Goal: Task Accomplishment & Management: Manage account settings

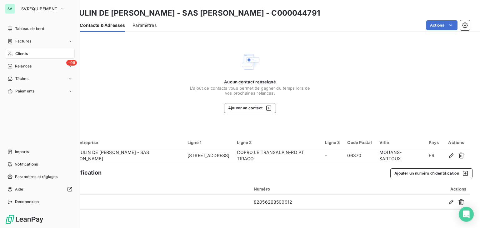
click at [31, 54] on div "Clients" at bounding box center [40, 54] width 70 height 10
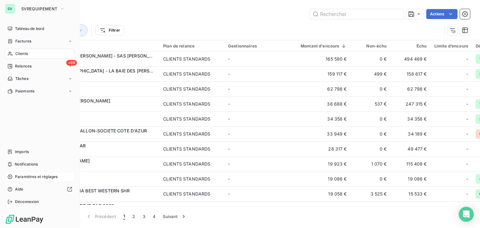
click at [38, 176] on span "Paramètres et réglages" at bounding box center [36, 177] width 42 height 6
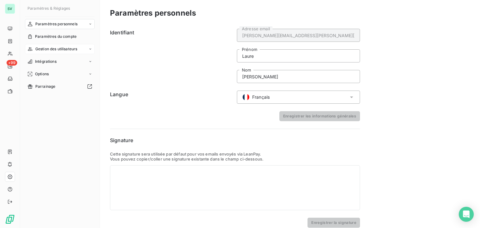
click at [58, 50] on span "Gestion des utilisateurs" at bounding box center [56, 49] width 42 height 6
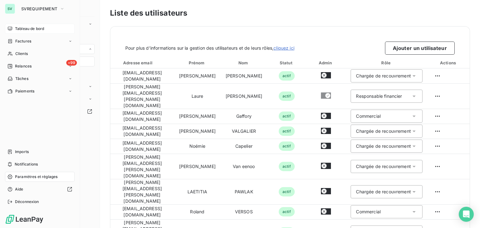
click at [30, 27] on span "Tableau de bord" at bounding box center [29, 29] width 29 height 6
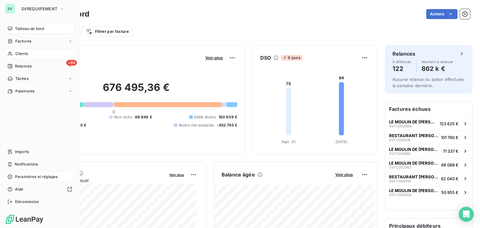
click at [27, 54] on span "Clients" at bounding box center [21, 54] width 12 height 6
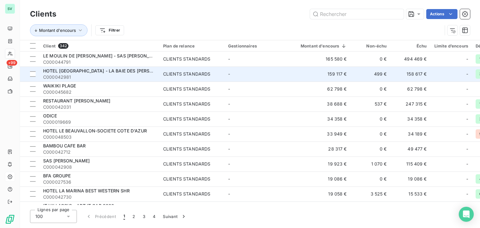
click at [248, 74] on td "-" at bounding box center [256, 74] width 65 height 15
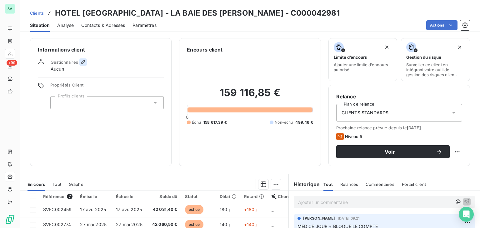
click at [85, 62] on icon "button" at bounding box center [83, 62] width 6 height 6
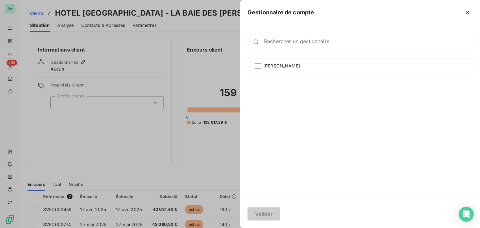
click at [99, 65] on div at bounding box center [240, 114] width 480 height 228
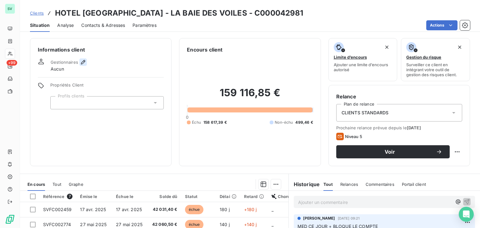
click at [82, 62] on icon "button" at bounding box center [83, 62] width 6 height 6
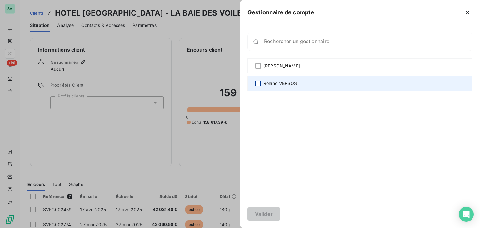
click at [258, 83] on div at bounding box center [258, 84] width 6 height 6
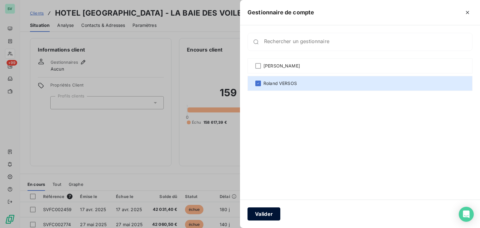
click at [272, 213] on button "Valider" at bounding box center [263, 213] width 33 height 13
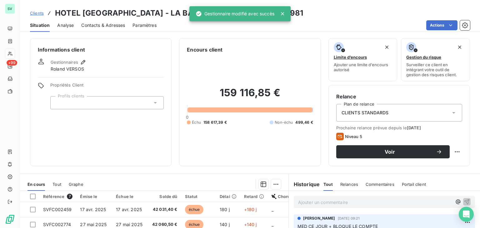
click at [42, 15] on span "Clients" at bounding box center [37, 13] width 14 height 5
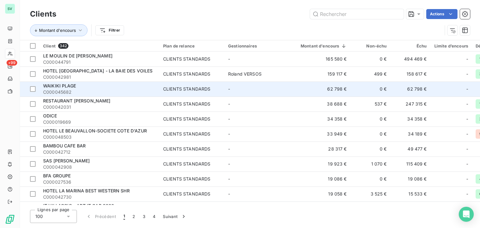
click at [74, 86] on span "WAIKIKI PLAGE" at bounding box center [59, 85] width 33 height 5
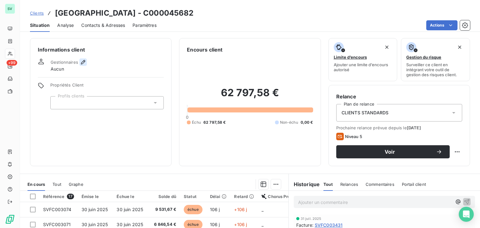
click at [85, 62] on icon "button" at bounding box center [83, 62] width 6 height 6
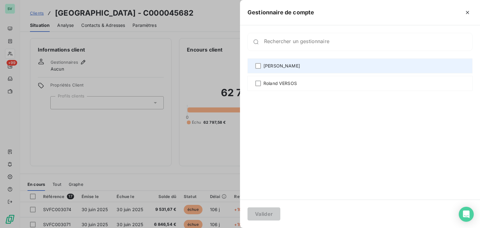
click at [266, 68] on span "[PERSON_NAME]" at bounding box center [281, 66] width 37 height 6
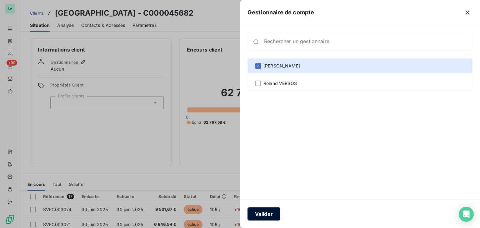
click at [269, 219] on button "Valider" at bounding box center [263, 213] width 33 height 13
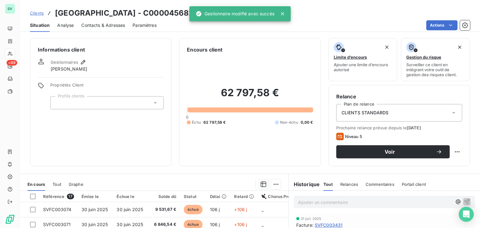
click at [35, 11] on span "Clients" at bounding box center [37, 13] width 14 height 5
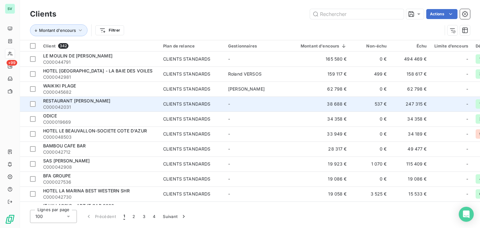
click at [80, 99] on span "RESTAURANT [PERSON_NAME]" at bounding box center [76, 100] width 67 height 5
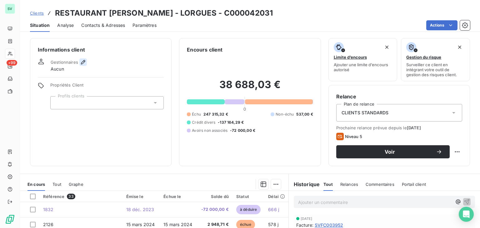
click at [81, 63] on icon "button" at bounding box center [83, 62] width 6 height 6
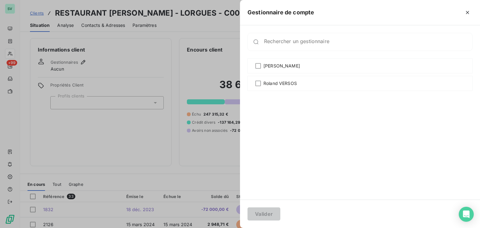
click at [99, 126] on div at bounding box center [240, 114] width 480 height 228
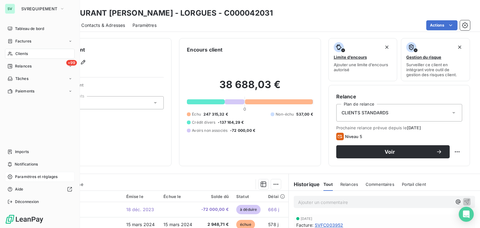
click at [47, 179] on span "Paramètres et réglages" at bounding box center [36, 177] width 42 height 6
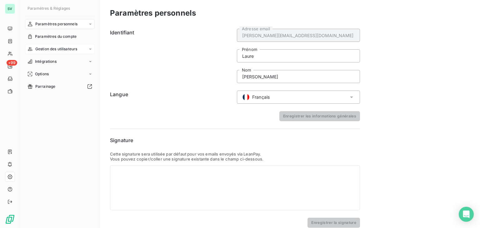
click at [46, 47] on span "Gestion des utilisateurs" at bounding box center [56, 49] width 42 height 6
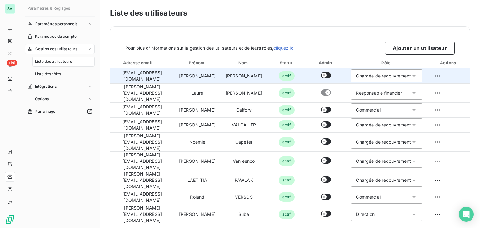
click at [328, 76] on button "button" at bounding box center [326, 75] width 10 height 6
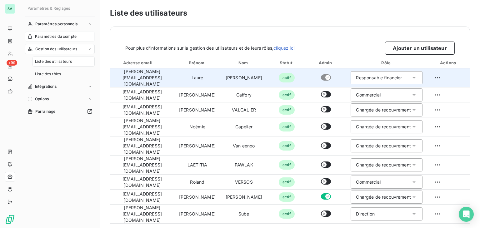
click at [54, 39] on span "Paramètres du compte" at bounding box center [56, 37] width 42 height 6
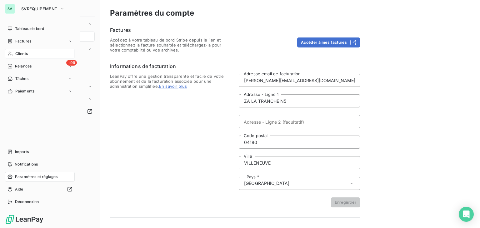
click at [22, 54] on span "Clients" at bounding box center [21, 54] width 12 height 6
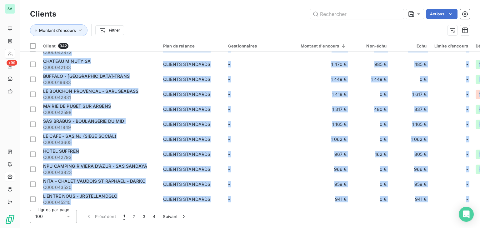
scroll to position [984, 0]
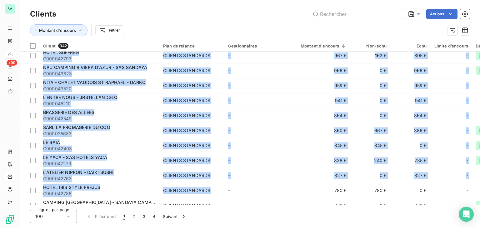
drag, startPoint x: 156, startPoint y: 202, endPoint x: 225, endPoint y: 204, distance: 68.8
click at [227, 205] on div "Clients Actions Montant d'encours Filtrer Client 342 Plan de relance Gestionnai…" at bounding box center [250, 114] width 460 height 228
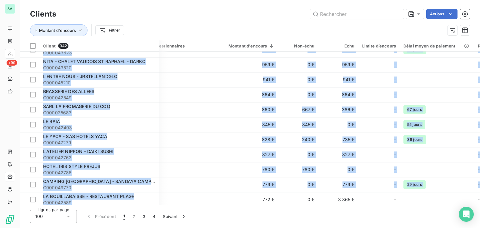
scroll to position [984, 75]
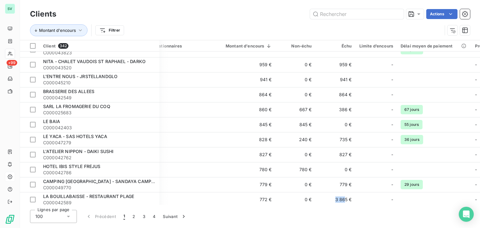
drag, startPoint x: 314, startPoint y: 207, endPoint x: 345, endPoint y: 207, distance: 30.6
click at [345, 207] on div "Clients Actions Montant d'encours Filtrer Client 342 Plan de relance Gestionnai…" at bounding box center [250, 114] width 460 height 228
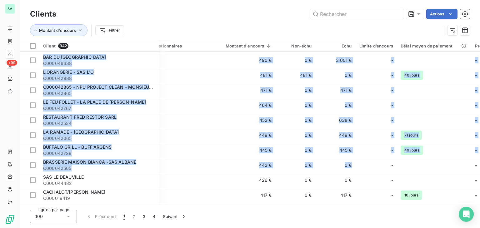
drag, startPoint x: 346, startPoint y: 205, endPoint x: 380, endPoint y: 205, distance: 33.7
click at [380, 205] on div "Clients Actions Montant d'encours Filtrer Client 342 Plan de relance Gestionnai…" at bounding box center [250, 114] width 460 height 228
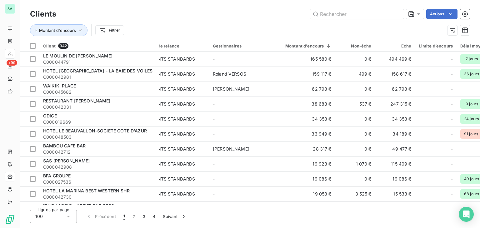
scroll to position [0, 0]
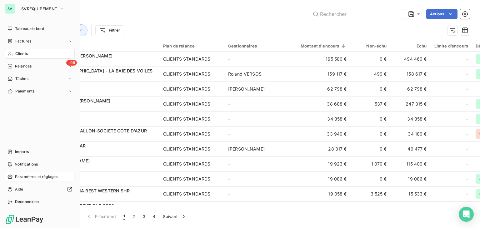
click at [26, 52] on span "Clients" at bounding box center [21, 54] width 12 height 6
click at [23, 175] on span "Paramètres et réglages" at bounding box center [36, 177] width 42 height 6
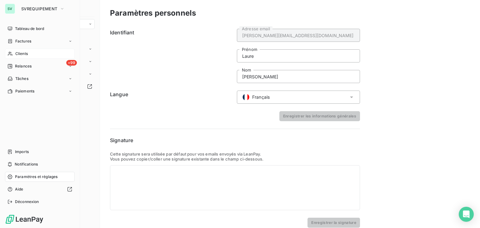
click at [24, 52] on span "Clients" at bounding box center [21, 54] width 12 height 6
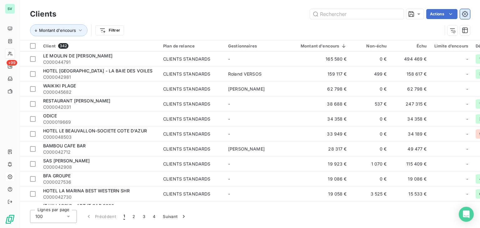
click at [467, 12] on icon "button" at bounding box center [465, 14] width 6 height 6
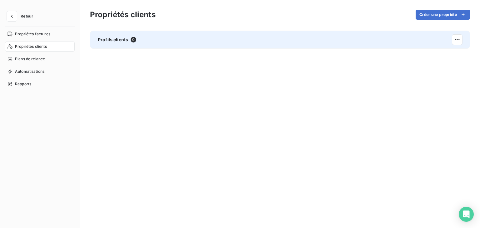
click at [140, 41] on div "Profils clients 0" at bounding box center [280, 40] width 380 height 18
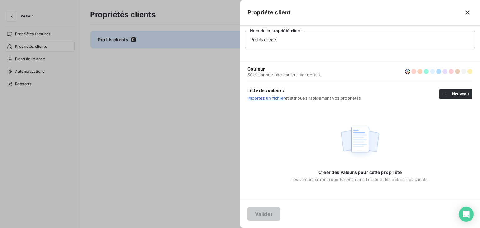
drag, startPoint x: 292, startPoint y: 42, endPoint x: 227, endPoint y: 38, distance: 65.1
click at [227, 228] on div "Propriété client Profils clients Nom de la propriété client Couleur Sélectionne…" at bounding box center [240, 228] width 480 height 0
type input "Administrations"
click at [432, 74] on button "button" at bounding box center [432, 71] width 5 height 5
click at [276, 212] on button "Valider" at bounding box center [263, 213] width 33 height 13
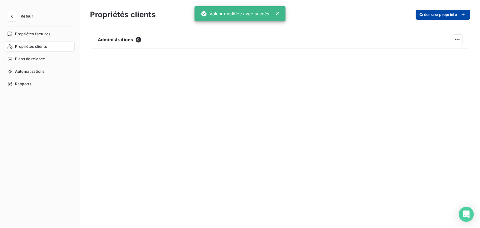
click at [443, 12] on button "Créer une propriété" at bounding box center [443, 15] width 54 height 10
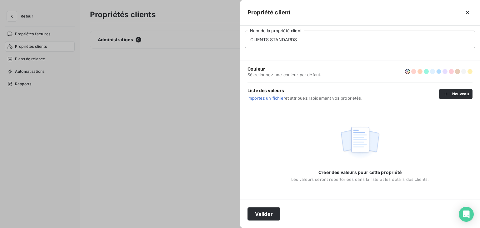
type input "CLIENTS STANDARDS"
click at [440, 71] on button "button" at bounding box center [438, 71] width 5 height 5
click at [265, 212] on button "Valider" at bounding box center [263, 213] width 33 height 13
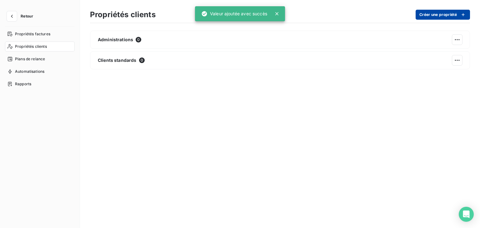
click at [438, 17] on button "Créer une propriété" at bounding box center [443, 15] width 54 height 10
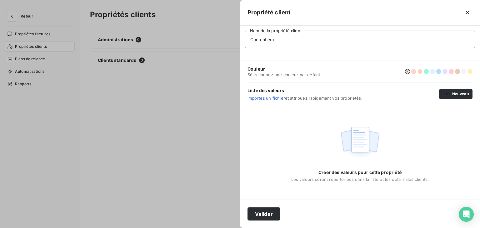
type input "Contentieux"
click at [419, 71] on button "button" at bounding box center [419, 71] width 5 height 5
click at [269, 216] on button "Valider" at bounding box center [263, 213] width 33 height 13
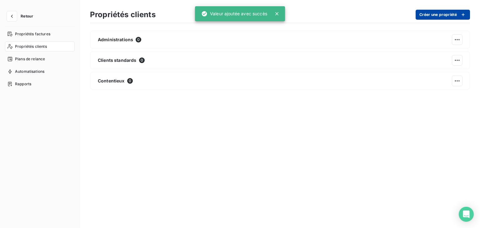
click at [431, 19] on button "Créer une propriété" at bounding box center [443, 15] width 54 height 10
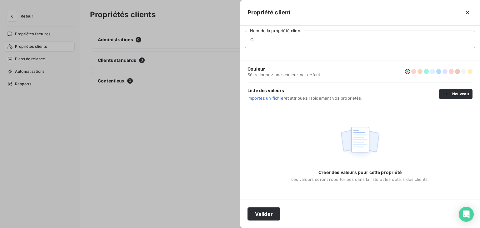
type input "Grand compte"
click at [452, 73] on button "button" at bounding box center [451, 71] width 5 height 5
click at [271, 220] on button "Valider" at bounding box center [263, 213] width 33 height 13
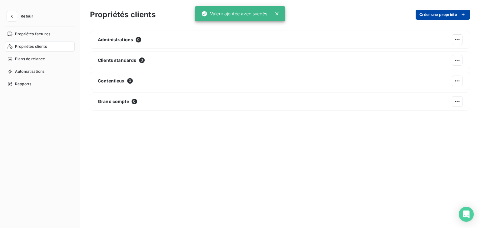
click at [425, 18] on button "Créer une propriété" at bounding box center [443, 15] width 54 height 10
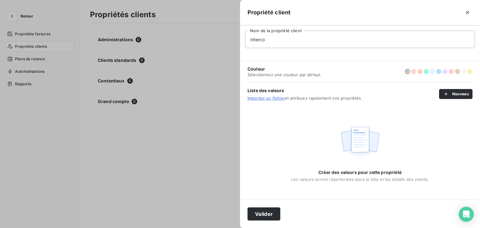
type input "Interco"
click at [428, 73] on button "button" at bounding box center [426, 71] width 5 height 5
click at [427, 73] on icon "button" at bounding box center [426, 72] width 4 height 4
click at [267, 215] on button "Valider" at bounding box center [263, 213] width 33 height 13
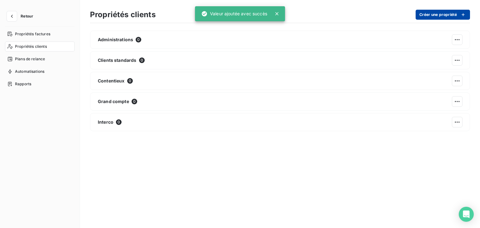
click at [435, 15] on button "Créer une propriété" at bounding box center [443, 15] width 54 height 10
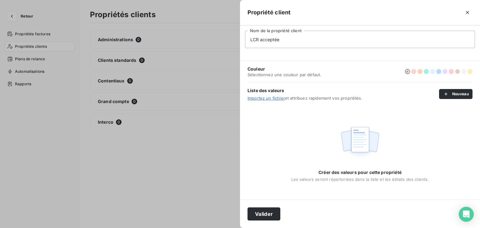
type input "LCR acceptée"
click at [456, 72] on button "button" at bounding box center [457, 71] width 5 height 5
click at [270, 216] on button "Valider" at bounding box center [263, 213] width 33 height 13
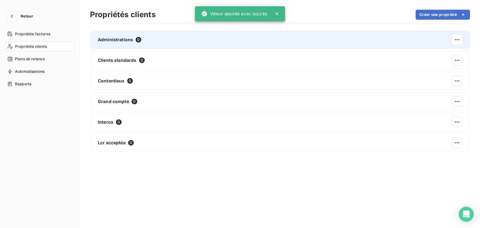
drag, startPoint x: 293, startPoint y: 43, endPoint x: 239, endPoint y: 42, distance: 54.1
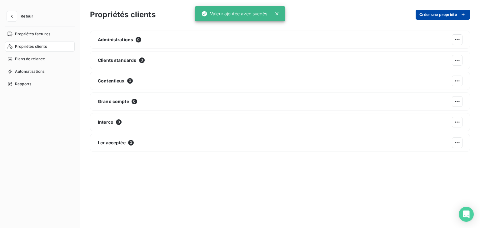
click at [432, 19] on button "Créer une propriété" at bounding box center [443, 15] width 54 height 10
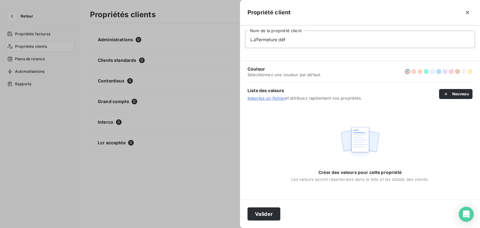
type input "LJ/Fermeture déf"
click at [419, 72] on button "button" at bounding box center [419, 71] width 5 height 5
click at [274, 213] on button "Valider" at bounding box center [263, 213] width 33 height 13
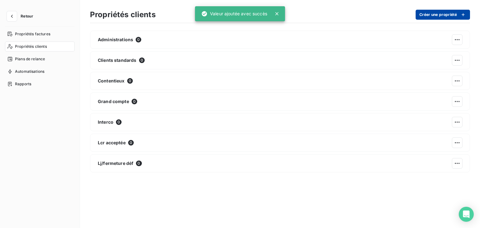
click at [437, 15] on button "Créer une propriété" at bounding box center [443, 15] width 54 height 10
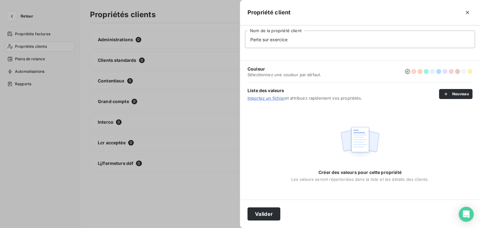
type input "Perte sur exercice"
click at [464, 72] on button "button" at bounding box center [463, 71] width 5 height 5
click at [267, 214] on button "Valider" at bounding box center [263, 213] width 33 height 13
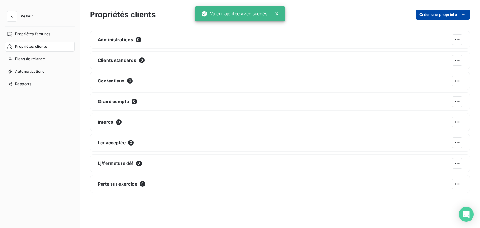
click at [428, 17] on button "Créer une propriété" at bounding box center [443, 15] width 54 height 10
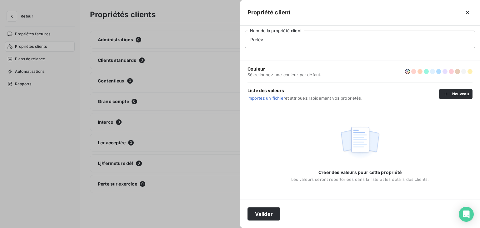
click at [333, 40] on input "Prélèv" at bounding box center [360, 39] width 230 height 17
drag, startPoint x: 296, startPoint y: 41, endPoint x: 281, endPoint y: 41, distance: 15.6
click at [296, 41] on input "Prélèv" at bounding box center [360, 39] width 230 height 17
click at [280, 41] on input "Prélèv" at bounding box center [360, 39] width 230 height 17
type input "Prélèvement SEPA"
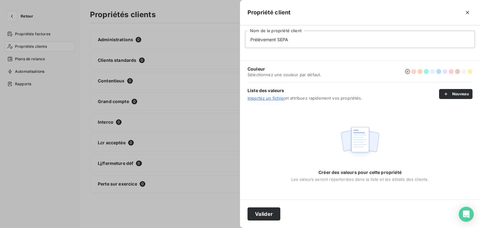
click at [446, 73] on button "button" at bounding box center [444, 71] width 5 height 5
click at [267, 215] on button "Valider" at bounding box center [263, 213] width 33 height 13
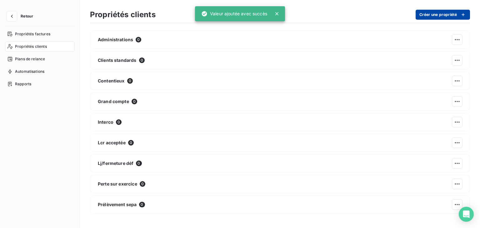
click at [426, 17] on button "Créer une propriété" at bounding box center [443, 15] width 54 height 10
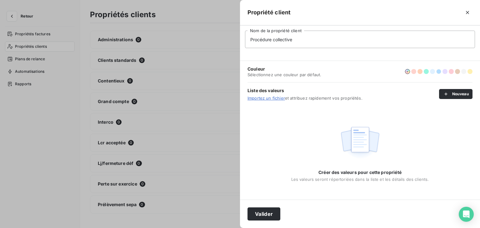
type input "Procédure collective"
click at [439, 71] on button "button" at bounding box center [438, 71] width 5 height 5
click at [269, 215] on button "Valider" at bounding box center [263, 213] width 33 height 13
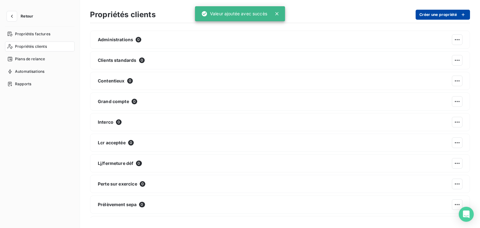
click at [459, 14] on div "button" at bounding box center [461, 15] width 9 height 6
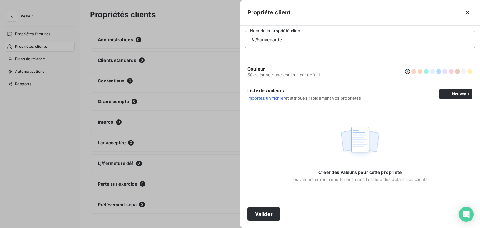
type input "RJ/Sauvegarde"
click at [420, 71] on button "button" at bounding box center [419, 71] width 5 height 5
click at [414, 73] on button "button" at bounding box center [413, 71] width 5 height 5
click at [260, 212] on button "Valider" at bounding box center [263, 213] width 33 height 13
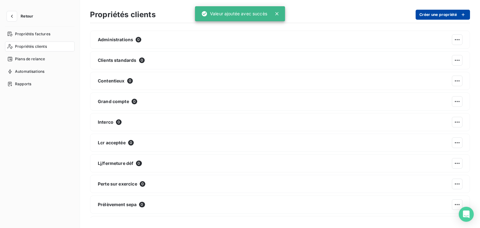
click at [422, 12] on button "Créer une propriété" at bounding box center [443, 15] width 54 height 10
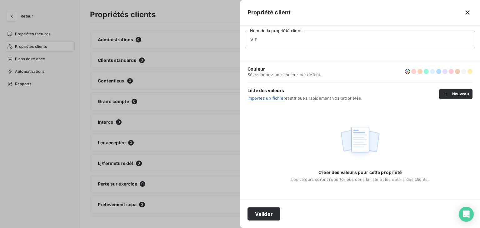
type input "VIP"
click at [470, 75] on div "Couleur Sélectionnez une couleur par défaut." at bounding box center [359, 71] width 225 height 21
click at [471, 73] on button "button" at bounding box center [469, 71] width 5 height 5
click at [261, 212] on button "Valider" at bounding box center [263, 213] width 33 height 13
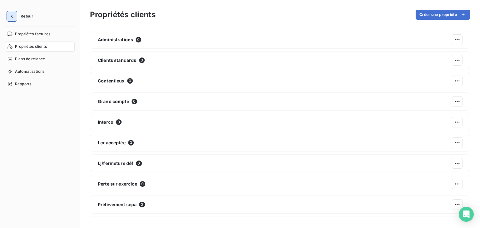
click at [9, 14] on icon "button" at bounding box center [12, 16] width 6 height 6
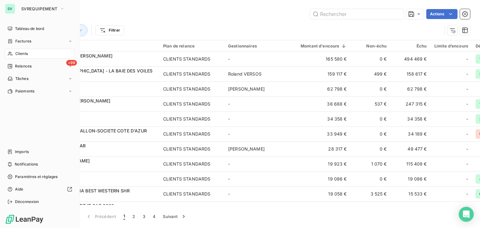
click at [20, 58] on div "Clients" at bounding box center [40, 54] width 70 height 10
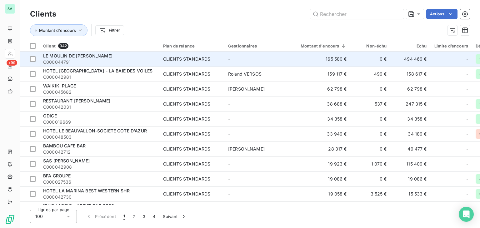
click at [112, 56] on span "LE MOULIN DE [PERSON_NAME]" at bounding box center [77, 55] width 69 height 5
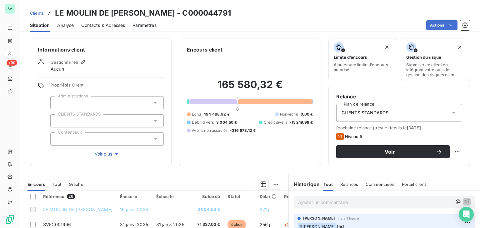
click at [79, 101] on div at bounding box center [106, 102] width 113 height 13
click at [153, 104] on icon at bounding box center [155, 103] width 6 height 6
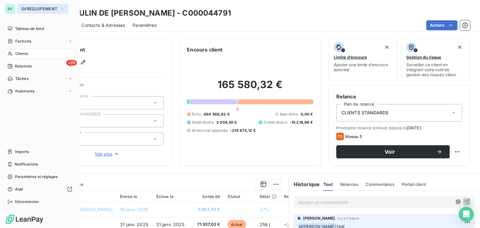
click at [30, 9] on span "SVREQUIPEMENT" at bounding box center [39, 8] width 36 height 5
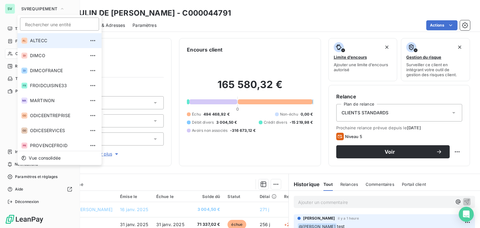
click at [44, 44] on li "AL ALTECC" at bounding box center [59, 40] width 84 height 15
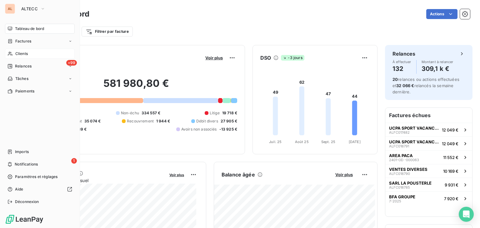
click at [23, 54] on span "Clients" at bounding box center [21, 54] width 12 height 6
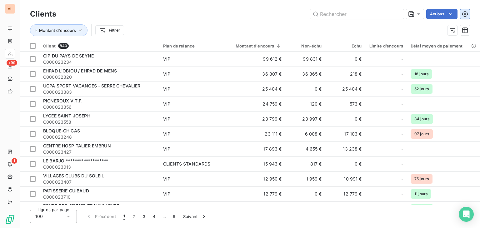
click at [468, 10] on button "button" at bounding box center [465, 14] width 10 height 10
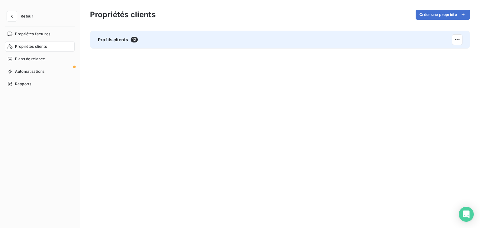
click at [111, 38] on span "Profils clients" at bounding box center [113, 40] width 30 height 6
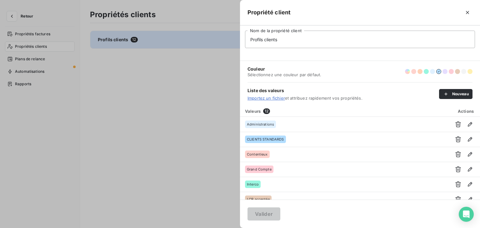
click at [132, 94] on div at bounding box center [240, 114] width 480 height 228
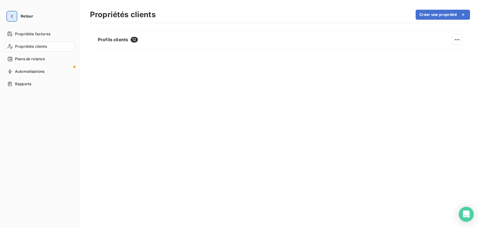
click at [12, 13] on icon "button" at bounding box center [12, 16] width 6 height 6
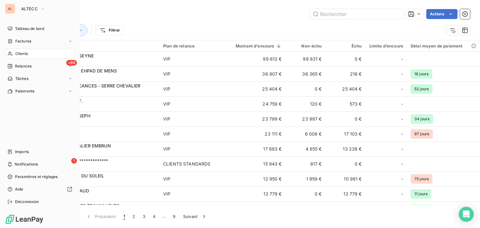
click at [24, 56] on span "Clients" at bounding box center [21, 54] width 12 height 6
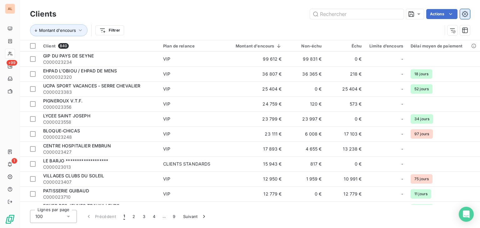
click at [467, 17] on icon "button" at bounding box center [465, 14] width 6 height 6
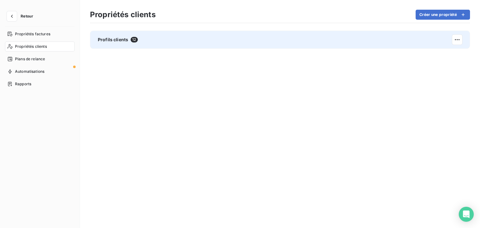
click at [109, 39] on span "Profils clients" at bounding box center [113, 40] width 30 height 6
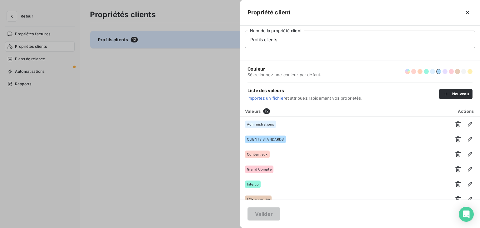
click at [15, 17] on div at bounding box center [240, 114] width 480 height 228
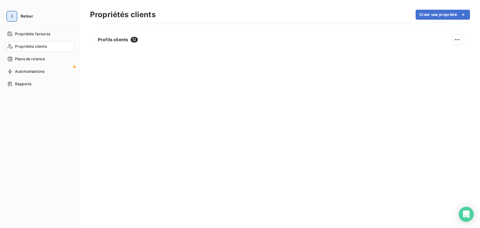
click at [12, 18] on icon "button" at bounding box center [12, 16] width 6 height 6
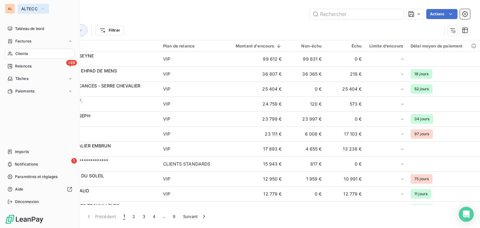
click at [34, 9] on span "ALTECC" at bounding box center [29, 8] width 17 height 5
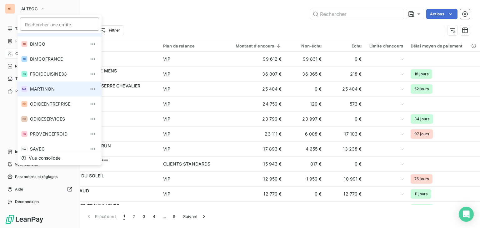
scroll to position [32, 0]
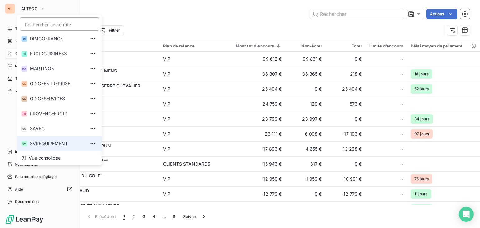
click at [43, 143] on span "SVREQUIPEMENT" at bounding box center [57, 144] width 55 height 6
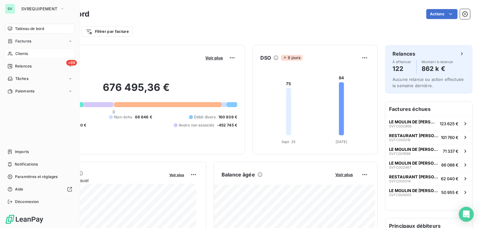
click at [28, 50] on div "Clients" at bounding box center [40, 54] width 70 height 10
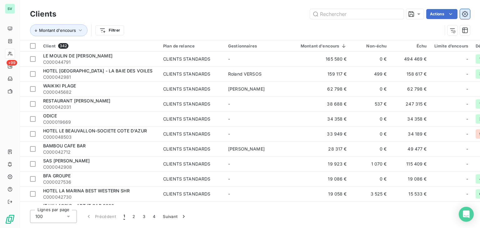
click at [468, 10] on button "button" at bounding box center [465, 14] width 10 height 10
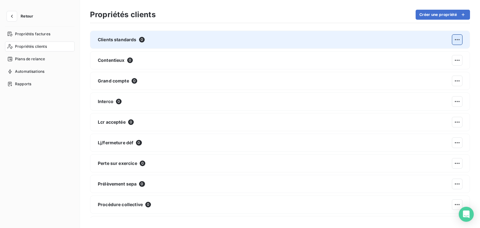
click at [454, 42] on html "Retour Propriétés factures Propriétés clients Plans de relance Automatisations …" at bounding box center [240, 114] width 480 height 228
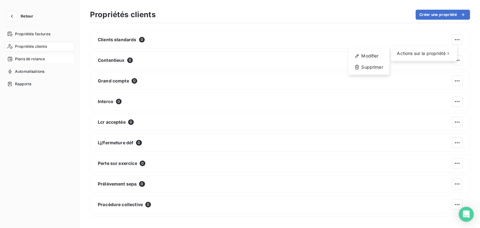
click at [23, 60] on html "Retour Propriétés factures Propriétés clients Plans de relance Automatisations …" at bounding box center [240, 114] width 480 height 228
click at [29, 60] on span "Plans de relance" at bounding box center [30, 59] width 30 height 6
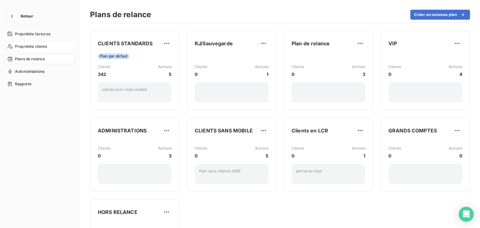
click at [39, 48] on span "Propriétés clients" at bounding box center [31, 47] width 32 height 6
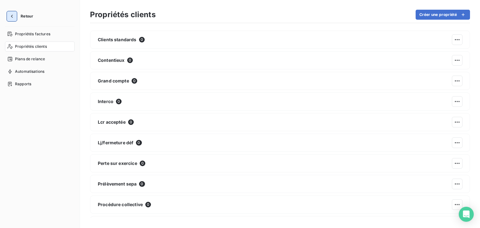
click at [8, 13] on button "button" at bounding box center [12, 16] width 10 height 10
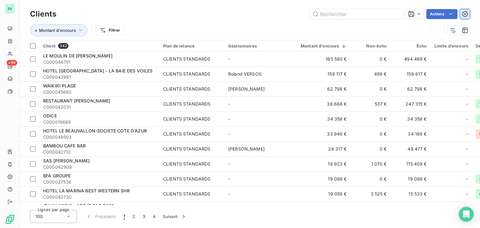
click at [466, 14] on icon "button" at bounding box center [465, 14] width 6 height 6
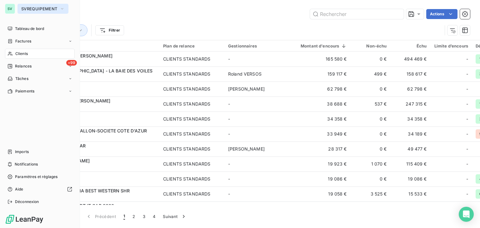
click at [28, 10] on span "SVREQUIPEMENT" at bounding box center [39, 8] width 36 height 5
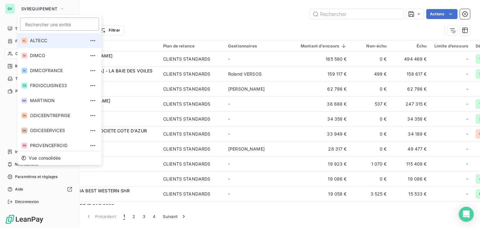
click at [37, 42] on span "ALTECC" at bounding box center [57, 40] width 55 height 6
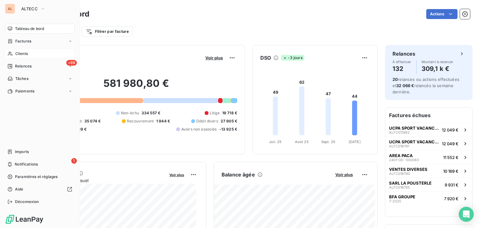
click at [25, 55] on span "Clients" at bounding box center [21, 54] width 12 height 6
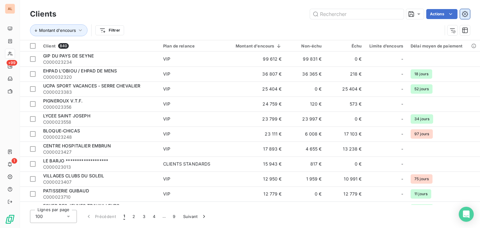
click at [466, 16] on icon "button" at bounding box center [465, 14] width 6 height 6
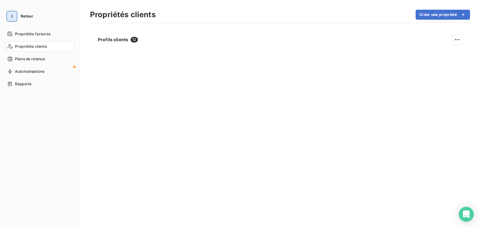
click at [7, 17] on button "button" at bounding box center [12, 16] width 10 height 10
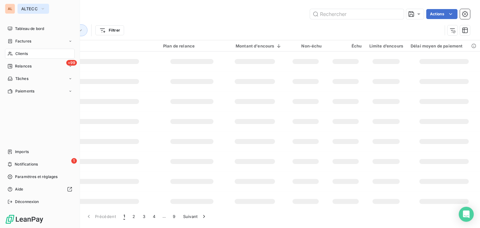
click at [37, 12] on button "ALTECC" at bounding box center [33, 9] width 32 height 10
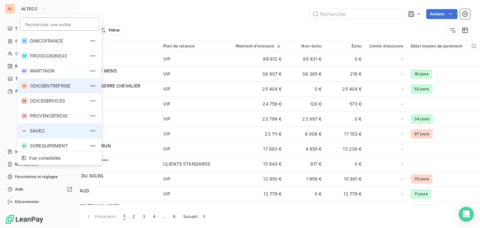
scroll to position [32, 0]
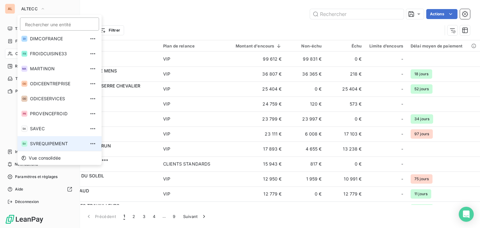
click at [43, 141] on span "SVREQUIPEMENT" at bounding box center [57, 144] width 55 height 6
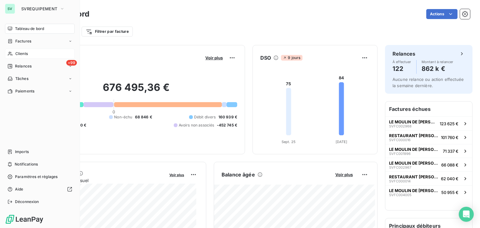
click at [23, 57] on div "Clients" at bounding box center [40, 54] width 70 height 10
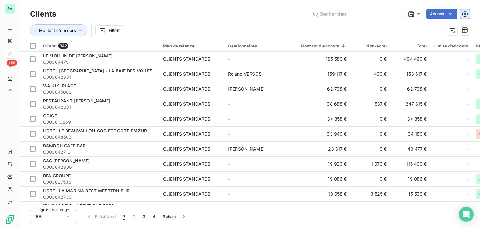
click at [463, 16] on icon "button" at bounding box center [465, 14] width 6 height 6
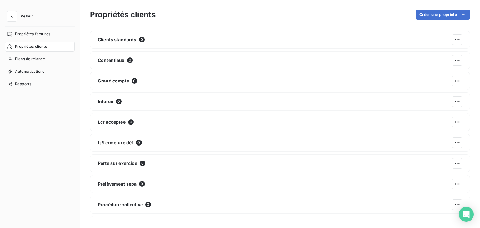
click at [42, 47] on span "Propriétés clients" at bounding box center [31, 47] width 32 height 6
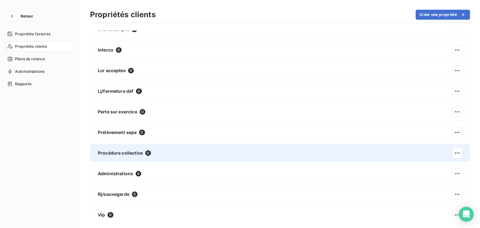
scroll to position [56, 0]
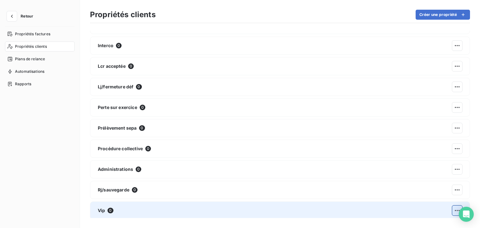
click at [450, 212] on html "Retour Propriétés factures Propriétés clients Plans de relance Automatisations …" at bounding box center [240, 114] width 480 height 228
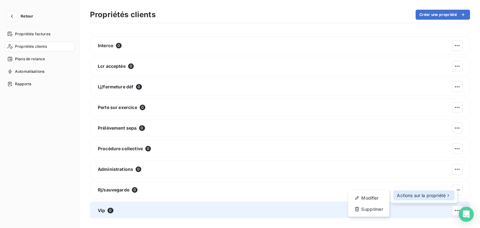
click at [440, 197] on span "Actions sur la propriété" at bounding box center [421, 195] width 49 height 6
click at [377, 197] on div "Modifier" at bounding box center [369, 198] width 36 height 10
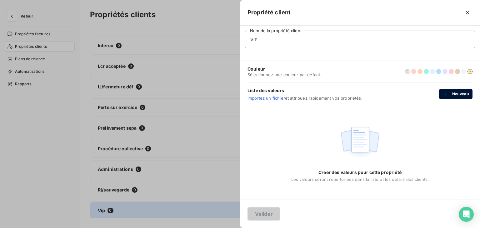
click at [459, 92] on button "Nouveau" at bounding box center [455, 94] width 33 height 10
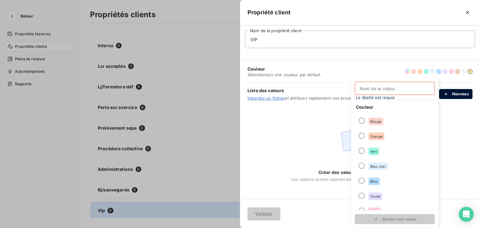
click at [459, 92] on button "Nouveau" at bounding box center [455, 94] width 33 height 10
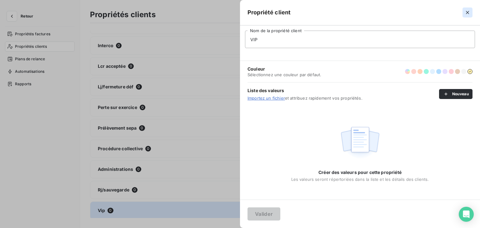
click at [469, 12] on icon "button" at bounding box center [467, 12] width 6 height 6
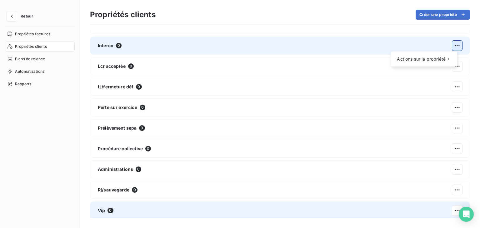
click at [452, 43] on html "Retour Propriétés factures Propriétés clients Plans de relance Automatisations …" at bounding box center [240, 114] width 480 height 228
click at [362, 75] on div "Supprimer" at bounding box center [369, 73] width 36 height 10
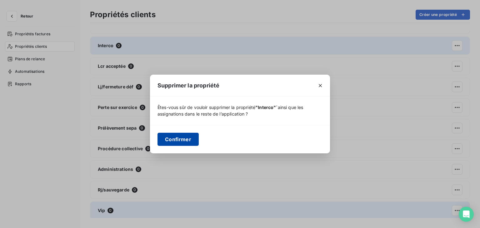
click at [187, 145] on button "Confirmer" at bounding box center [177, 139] width 41 height 13
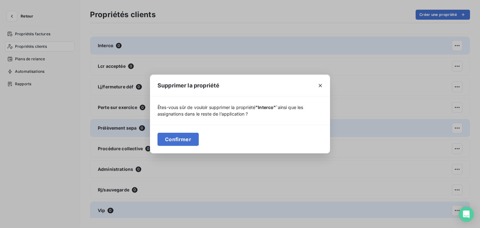
scroll to position [35, 0]
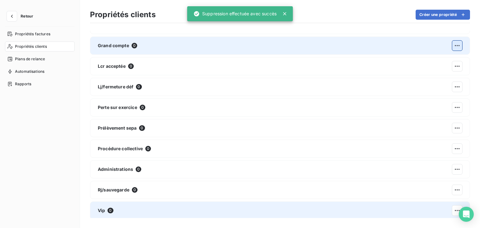
click at [451, 44] on html "Retour Propriétés factures Propriétés clients Plans de relance Automatisations …" at bounding box center [240, 114] width 480 height 228
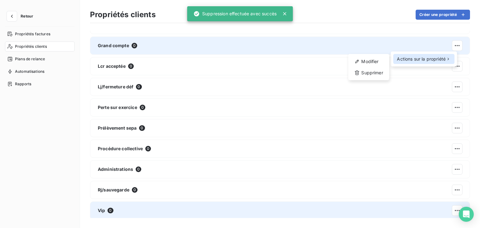
click at [420, 60] on span "Actions sur la propriété" at bounding box center [421, 59] width 49 height 6
click at [379, 72] on div "Supprimer" at bounding box center [369, 73] width 36 height 10
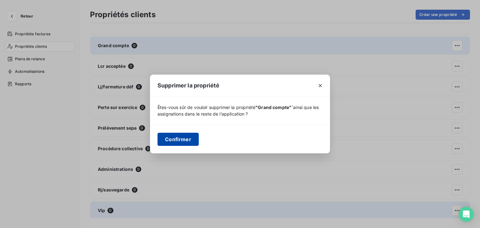
click at [195, 135] on button "Confirmer" at bounding box center [177, 139] width 41 height 13
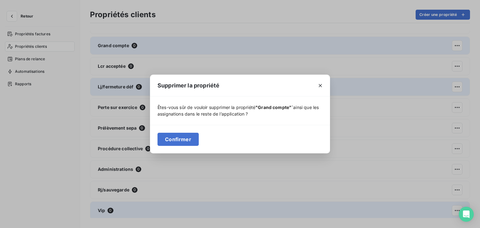
scroll to position [15, 0]
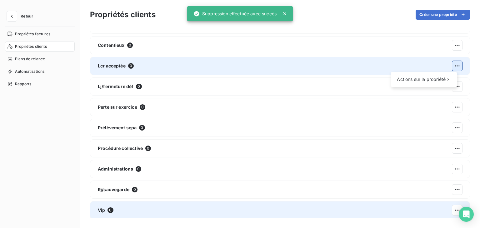
click at [454, 65] on html "Retour Propriétés factures Propriétés clients Plans de relance Automatisations …" at bounding box center [240, 114] width 480 height 228
drag, startPoint x: 404, startPoint y: 77, endPoint x: 392, endPoint y: 84, distance: 14.4
click at [404, 77] on span "Actions sur la propriété" at bounding box center [421, 79] width 49 height 6
click at [362, 91] on div "Supprimer" at bounding box center [369, 93] width 36 height 10
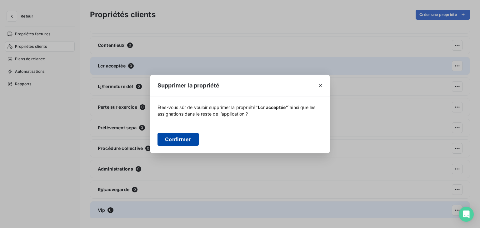
click at [176, 137] on button "Confirmer" at bounding box center [177, 139] width 41 height 13
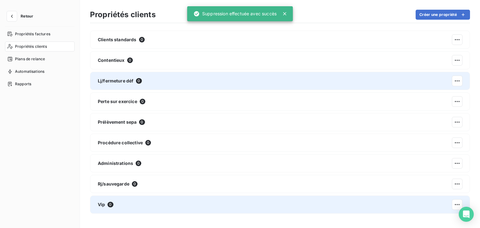
scroll to position [0, 0]
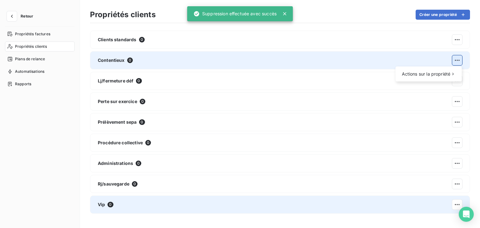
click at [456, 57] on html "Retour Propriétés factures Propriétés clients Plans de relance Automatisations …" at bounding box center [240, 114] width 480 height 228
click at [418, 74] on span "Actions sur la propriété" at bounding box center [426, 74] width 49 height 6
click at [372, 87] on div "Supprimer" at bounding box center [374, 88] width 36 height 10
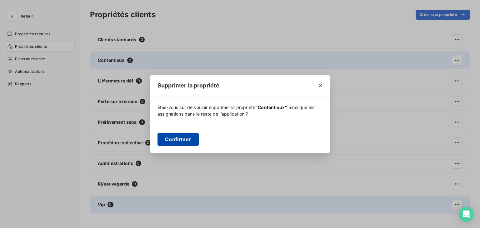
click at [183, 137] on button "Confirmer" at bounding box center [177, 139] width 41 height 13
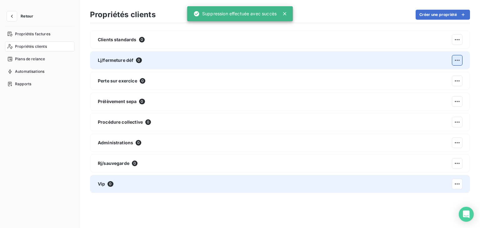
click at [462, 60] on html "Retour Propriétés factures Propriétés clients Plans de relance Automatisations …" at bounding box center [240, 114] width 480 height 228
click at [427, 76] on span "Actions sur la propriété" at bounding box center [426, 74] width 49 height 6
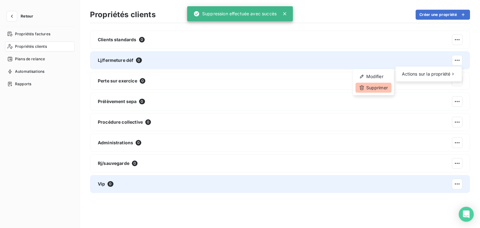
click at [374, 87] on div "Supprimer" at bounding box center [374, 88] width 36 height 10
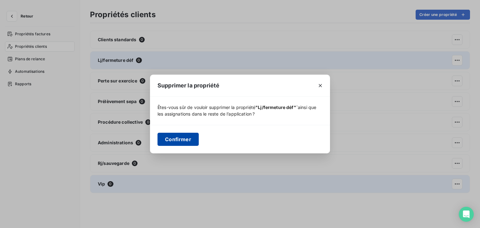
drag, startPoint x: 179, startPoint y: 138, endPoint x: 332, endPoint y: 83, distance: 162.5
click at [178, 138] on button "Confirmer" at bounding box center [177, 139] width 41 height 13
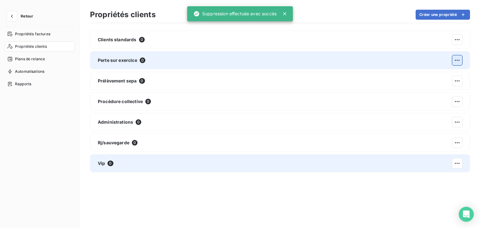
click at [457, 57] on html "Retour Propriétés factures Propriétés clients Plans de relance Automatisations …" at bounding box center [240, 114] width 480 height 228
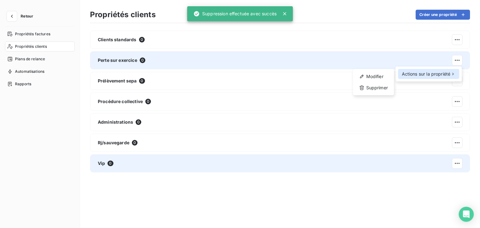
click at [432, 74] on span "Actions sur la propriété" at bounding box center [426, 74] width 49 height 6
click at [377, 92] on div "Supprimer" at bounding box center [374, 88] width 36 height 10
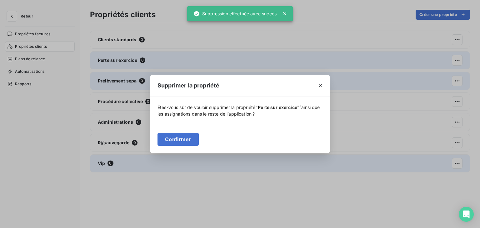
drag, startPoint x: 184, startPoint y: 137, endPoint x: 355, endPoint y: 52, distance: 191.0
click at [185, 137] on button "Confirmer" at bounding box center [177, 139] width 41 height 13
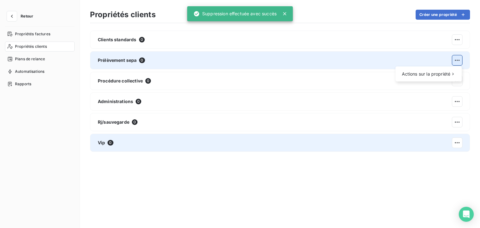
click at [454, 61] on html "Retour Propriétés factures Propriétés clients Plans de relance Automatisations …" at bounding box center [240, 114] width 480 height 228
click at [438, 78] on div "Actions sur la propriété" at bounding box center [428, 74] width 61 height 10
click at [373, 86] on div "Supprimer" at bounding box center [374, 88] width 36 height 10
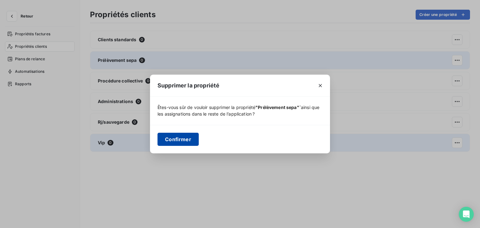
click at [177, 140] on button "Confirmer" at bounding box center [177, 139] width 41 height 13
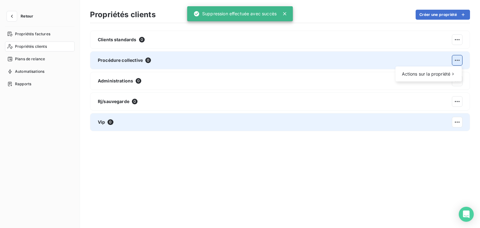
click at [455, 63] on html "Retour Propriétés factures Propriétés clients Plans de relance Automatisations …" at bounding box center [240, 114] width 480 height 228
click at [432, 74] on span "Actions sur la propriété" at bounding box center [426, 74] width 49 height 6
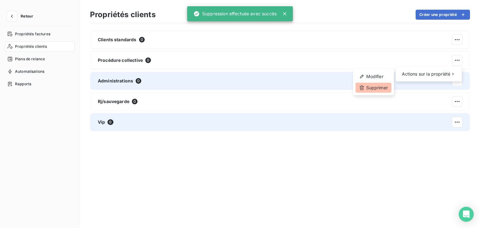
click at [375, 88] on div "Supprimer" at bounding box center [374, 88] width 36 height 10
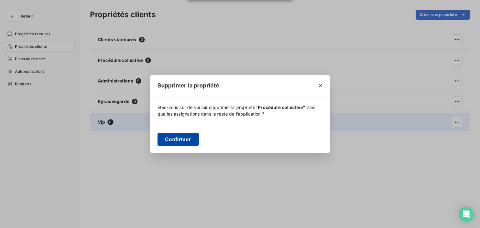
click at [186, 134] on button "Confirmer" at bounding box center [177, 139] width 41 height 13
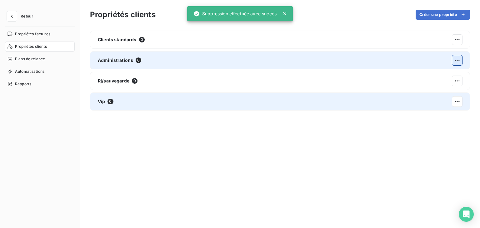
click at [457, 60] on html "Retour Propriétés factures Propriétés clients Plans de relance Automatisations …" at bounding box center [240, 114] width 480 height 228
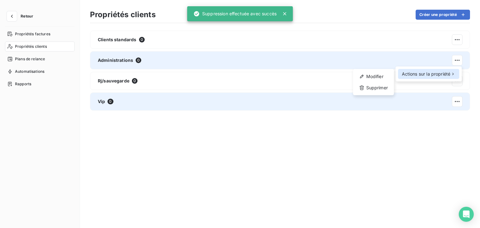
click at [434, 77] on div "Actions sur la propriété" at bounding box center [428, 74] width 61 height 10
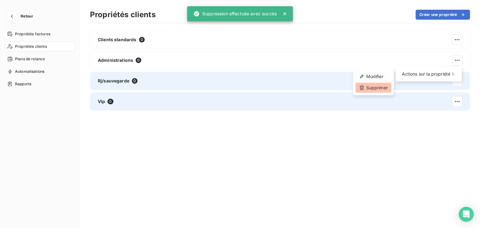
click at [382, 87] on div "Supprimer" at bounding box center [374, 88] width 36 height 10
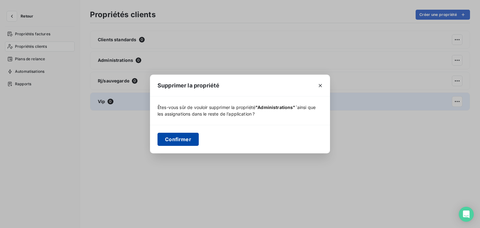
click at [182, 138] on button "Confirmer" at bounding box center [177, 139] width 41 height 13
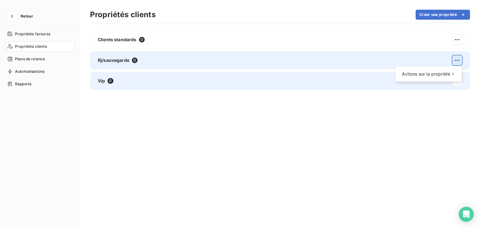
click at [458, 62] on html "Retour Propriétés factures Propriétés clients Plans de relance Automatisations …" at bounding box center [240, 114] width 480 height 228
click at [426, 77] on span "Actions sur la propriété" at bounding box center [426, 74] width 49 height 6
click at [374, 88] on div "Supprimer" at bounding box center [374, 88] width 36 height 10
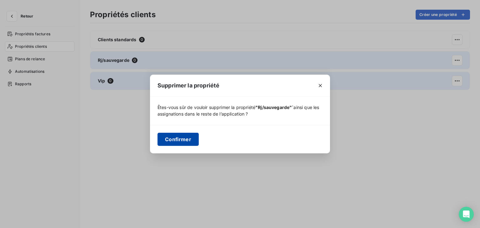
click at [177, 141] on button "Confirmer" at bounding box center [177, 139] width 41 height 13
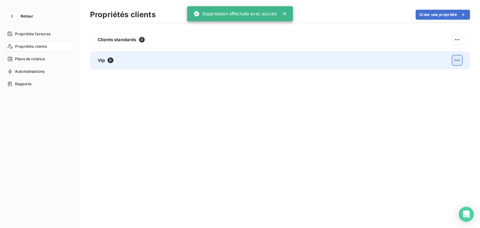
click at [460, 62] on html "Retour Propriétés factures Propriétés clients Plans de relance Automatisations …" at bounding box center [240, 114] width 480 height 228
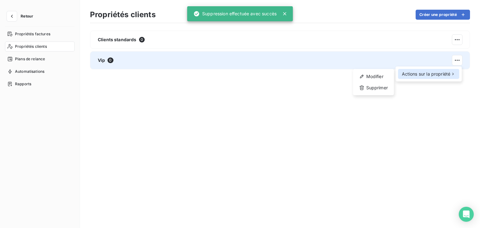
click at [437, 74] on span "Actions sur la propriété" at bounding box center [426, 74] width 49 height 6
click at [375, 85] on div "Supprimer" at bounding box center [374, 88] width 36 height 10
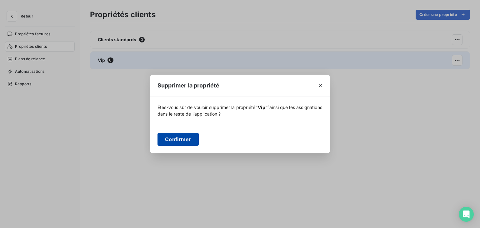
click at [181, 143] on button "Confirmer" at bounding box center [177, 139] width 41 height 13
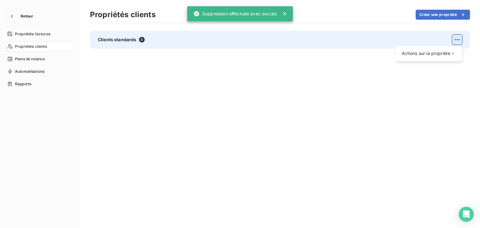
click at [459, 41] on html "Retour Propriétés factures Propriétés clients Plans de relance Automatisations …" at bounding box center [240, 114] width 480 height 228
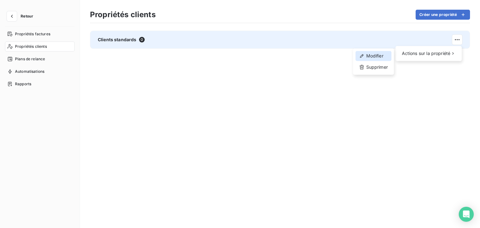
click at [381, 58] on div "Modifier" at bounding box center [374, 56] width 36 height 10
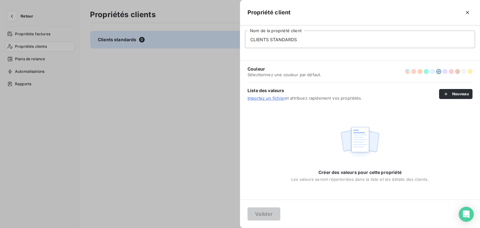
drag, startPoint x: 303, startPoint y: 38, endPoint x: 238, endPoint y: 38, distance: 65.0
click at [238, 228] on div "Propriété client CLIENTS STANDARDS Nom de la propriété client Couleur Sélection…" at bounding box center [240, 228] width 480 height 0
type input "Profil client"
click at [264, 57] on div "Profil client Nom de la propriété client" at bounding box center [360, 42] width 240 height 35
click at [256, 214] on button "Valider" at bounding box center [263, 213] width 33 height 13
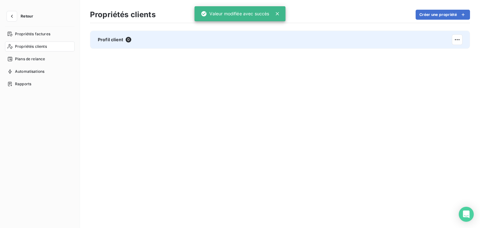
click at [160, 37] on div "Profil client 0" at bounding box center [280, 40] width 380 height 18
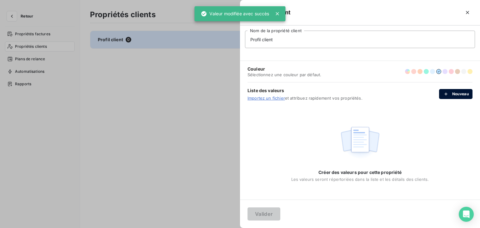
click at [456, 94] on button "Nouveau" at bounding box center [455, 94] width 33 height 10
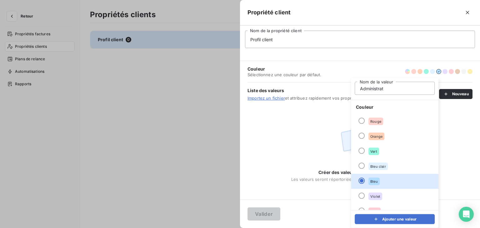
type input "Administrations"
click at [361, 167] on div at bounding box center [361, 166] width 6 height 6
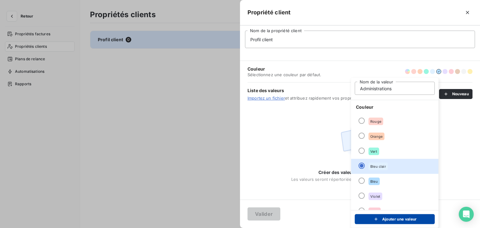
click at [378, 218] on icon "submit" at bounding box center [376, 219] width 6 height 6
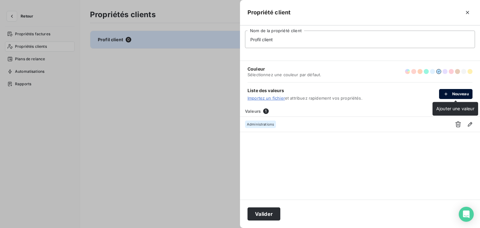
click at [459, 93] on button "Nouveau" at bounding box center [455, 94] width 33 height 10
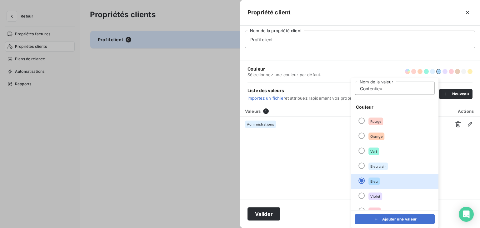
type input "Contentieux"
click at [376, 134] on div "Orange" at bounding box center [376, 136] width 16 height 7
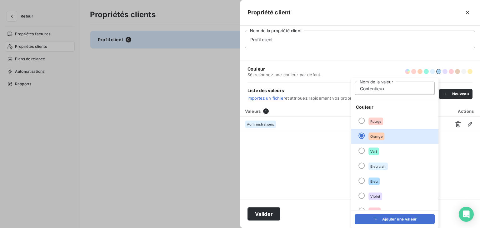
click at [401, 221] on button "Ajouter une valeur" at bounding box center [395, 219] width 80 height 10
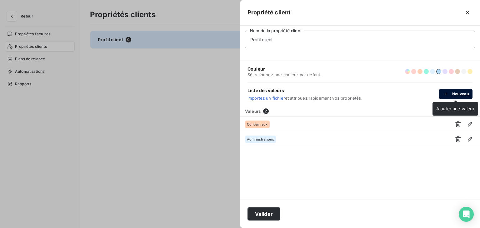
click at [458, 90] on button "Nouveau" at bounding box center [455, 94] width 33 height 10
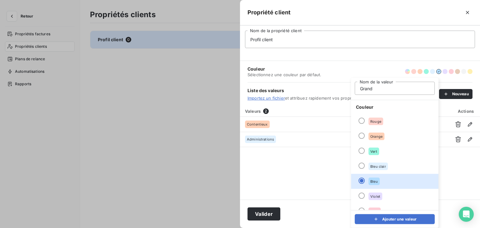
type input "Grand compte"
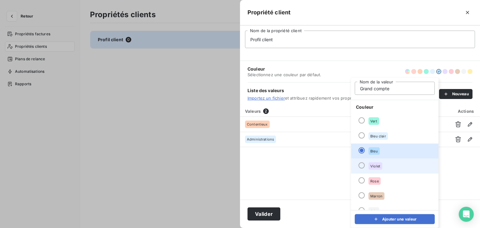
scroll to position [31, 0]
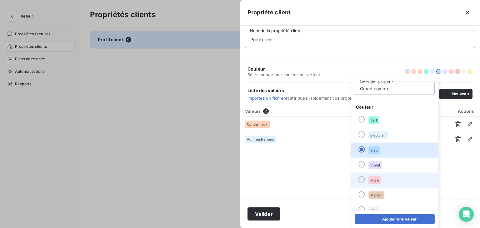
click at [375, 178] on span "Rose" at bounding box center [374, 180] width 8 height 4
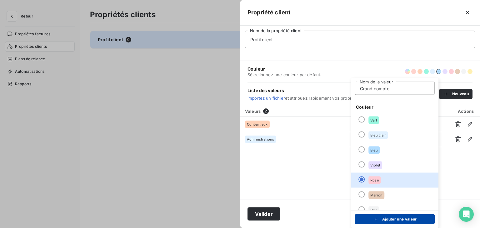
click at [376, 217] on icon "submit" at bounding box center [376, 219] width 6 height 6
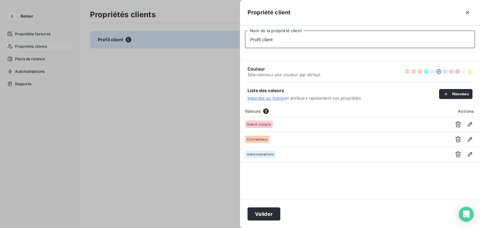
click at [282, 43] on input "Profil client" at bounding box center [360, 39] width 230 height 17
type input "Profil client"
click at [366, 67] on div "Couleur Sélectionnez une couleur par défaut." at bounding box center [359, 71] width 225 height 21
click at [452, 94] on button "Nouveau" at bounding box center [455, 94] width 33 height 10
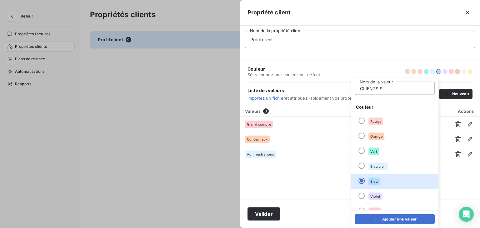
type input "CLIENTS STANDARDS"
click at [377, 222] on icon "submit" at bounding box center [376, 219] width 6 height 6
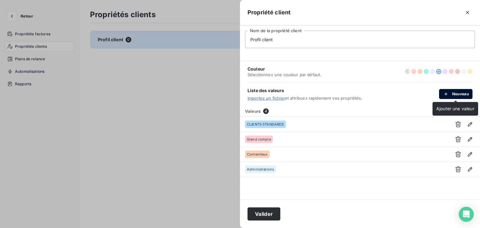
click at [467, 91] on button "Nouveau" at bounding box center [455, 94] width 33 height 10
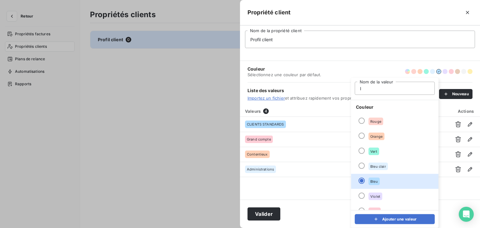
type input "Interco"
click at [375, 153] on span "Vert" at bounding box center [373, 152] width 7 height 4
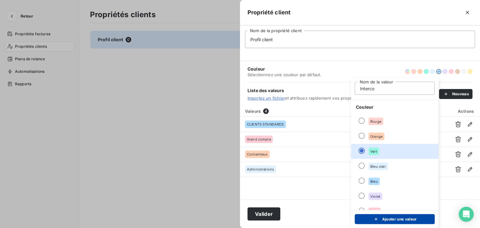
click at [384, 215] on button "Ajouter une valeur" at bounding box center [395, 219] width 80 height 10
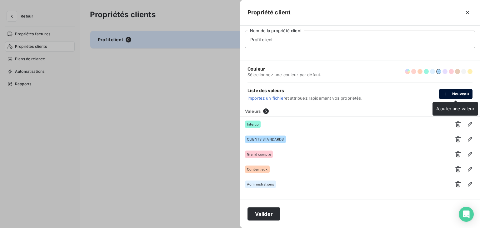
click at [453, 92] on button "Nouveau" at bounding box center [455, 94] width 33 height 10
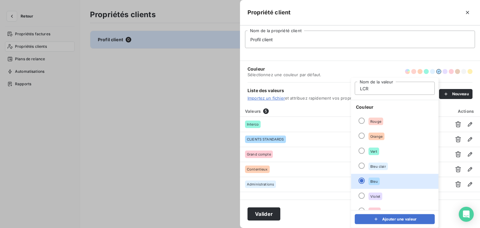
type input "LCR acceptée"
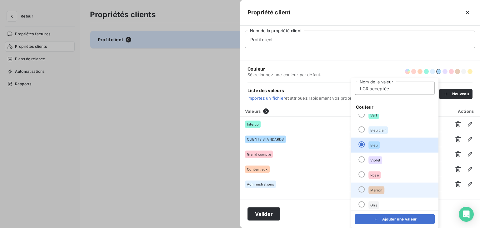
scroll to position [53, 0]
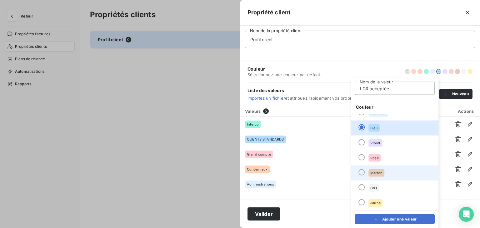
click at [376, 176] on div "Marron" at bounding box center [376, 172] width 16 height 7
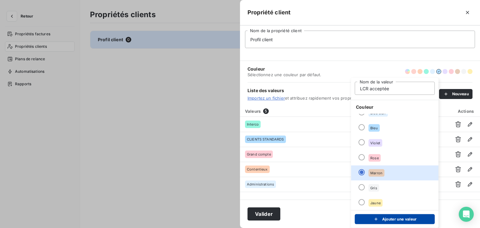
click at [381, 218] on div "submit" at bounding box center [377, 219] width 9 height 6
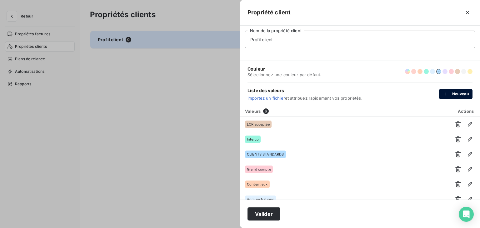
click at [447, 93] on icon "button" at bounding box center [446, 94] width 6 height 6
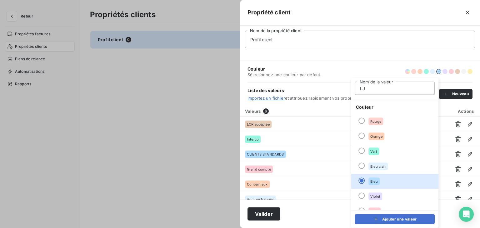
type input "LJ/Fermeture déf"
click at [375, 121] on span "Rouge" at bounding box center [375, 122] width 11 height 4
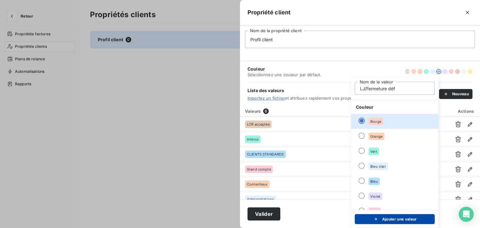
click at [384, 216] on button "Ajouter une valeur" at bounding box center [395, 219] width 80 height 10
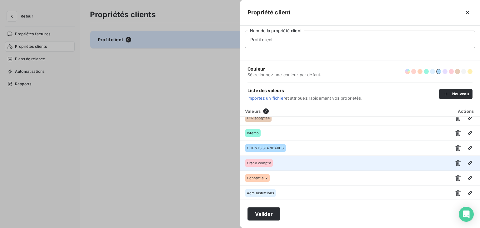
scroll to position [22, 0]
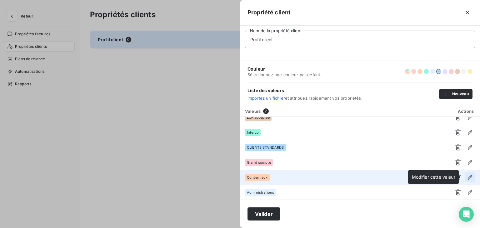
click at [467, 176] on icon "button" at bounding box center [470, 177] width 6 height 6
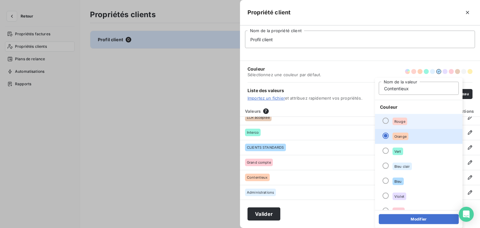
click at [387, 121] on div at bounding box center [385, 121] width 6 height 6
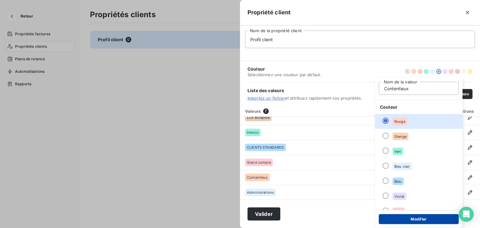
click at [427, 222] on button "Modifier" at bounding box center [419, 219] width 80 height 10
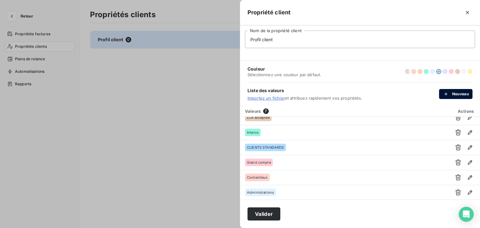
click at [452, 94] on button "Nouveau" at bounding box center [455, 94] width 33 height 10
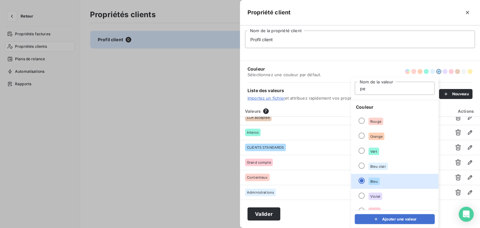
type input "Pertes sur exercice"
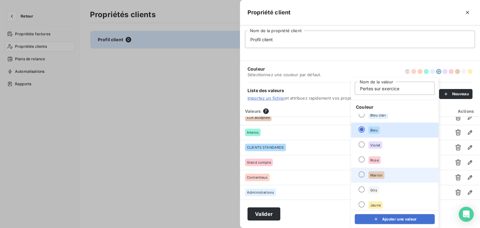
scroll to position [53, 0]
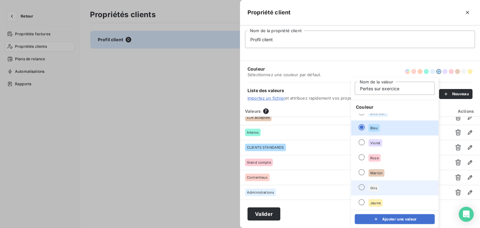
click at [374, 188] on span "Gris" at bounding box center [373, 188] width 7 height 4
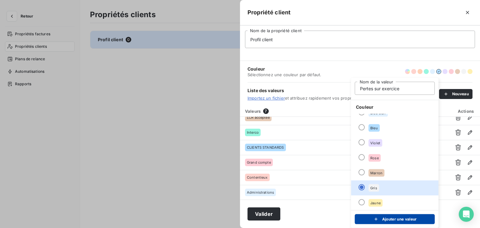
drag, startPoint x: 382, startPoint y: 220, endPoint x: 391, endPoint y: 192, distance: 29.1
click at [382, 220] on button "Ajouter une valeur" at bounding box center [395, 219] width 80 height 10
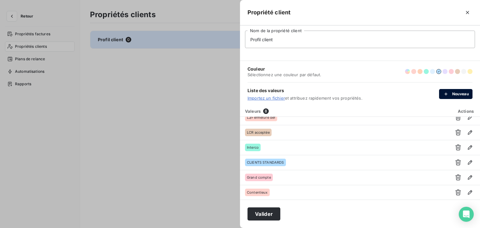
click at [448, 91] on icon "button" at bounding box center [446, 94] width 6 height 6
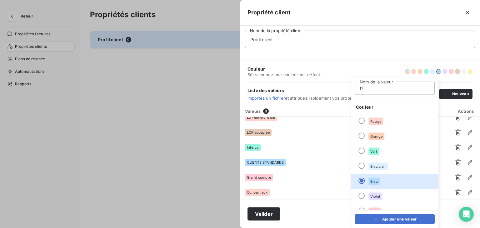
type input "Prélèvement SEPA"
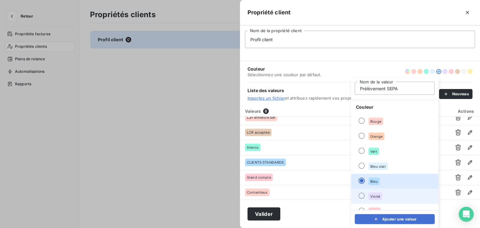
click at [377, 195] on span "Violet" at bounding box center [375, 197] width 10 height 4
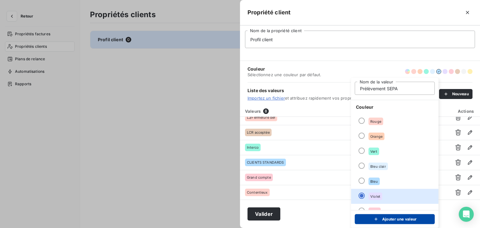
click at [390, 220] on button "Ajouter une valeur" at bounding box center [395, 219] width 80 height 10
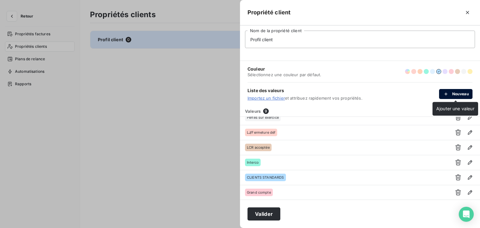
click at [451, 92] on div "button" at bounding box center [447, 94] width 9 height 6
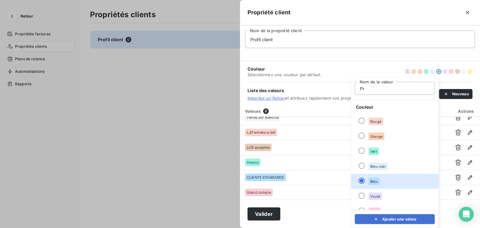
type input "Procédure collective"
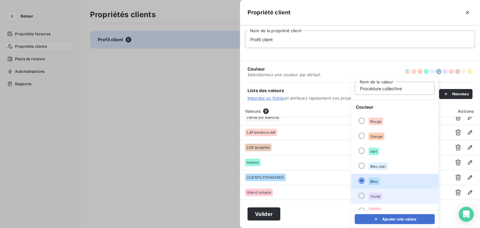
drag, startPoint x: 372, startPoint y: 181, endPoint x: 374, endPoint y: 192, distance: 11.2
click at [371, 181] on span "Bleu" at bounding box center [373, 182] width 7 height 4
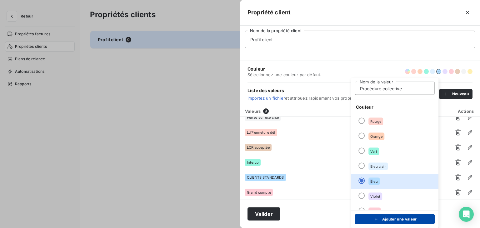
click at [377, 219] on icon "submit" at bounding box center [376, 219] width 6 height 6
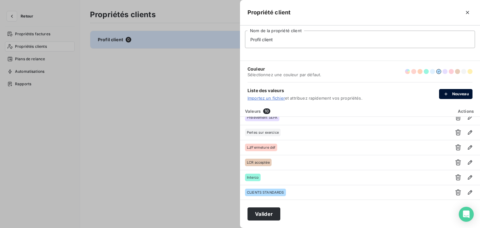
click at [446, 92] on icon "button" at bounding box center [446, 94] width 6 height 6
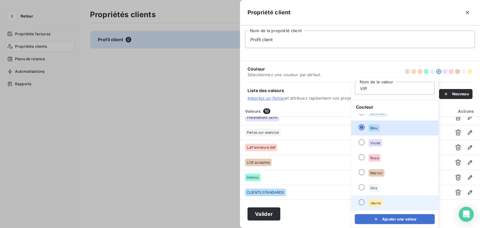
type input "VIP"
click at [373, 201] on span "Jaune" at bounding box center [375, 203] width 10 height 4
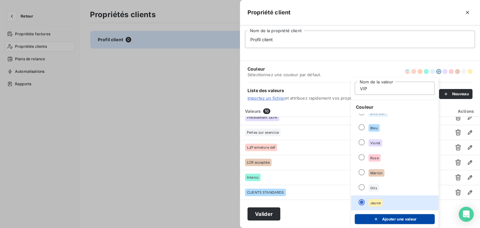
click at [378, 216] on button "Ajouter une valeur" at bounding box center [395, 219] width 80 height 10
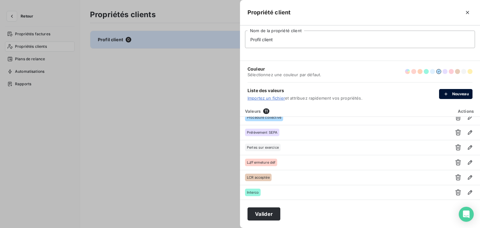
click at [458, 92] on button "Nouveau" at bounding box center [455, 94] width 33 height 10
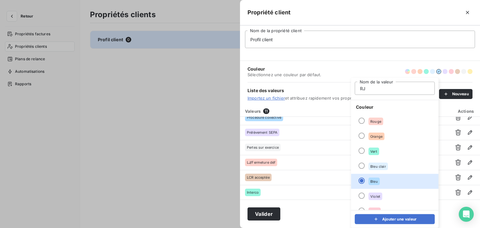
type input "RJ/Sauvegarde"
click at [375, 139] on div "Orange" at bounding box center [376, 136] width 16 height 7
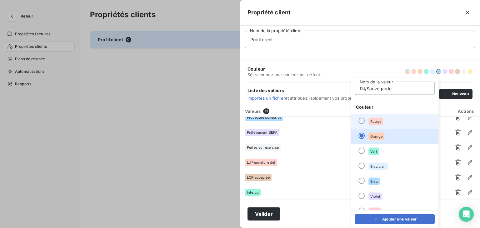
click at [369, 120] on div "Rouge" at bounding box center [375, 121] width 15 height 7
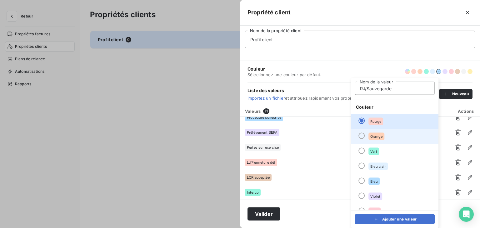
click at [382, 138] on div "Orange" at bounding box center [376, 136] width 16 height 7
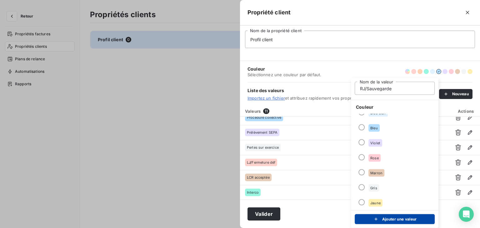
click at [403, 218] on button "Ajouter une valeur" at bounding box center [395, 219] width 80 height 10
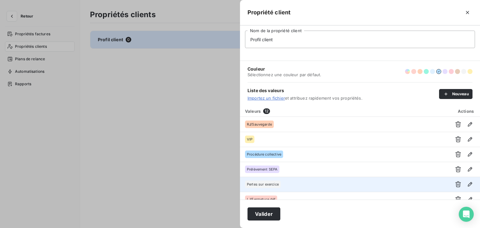
scroll to position [0, 0]
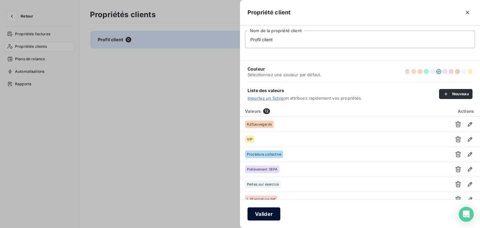
click at [271, 210] on button "Valider" at bounding box center [263, 213] width 33 height 13
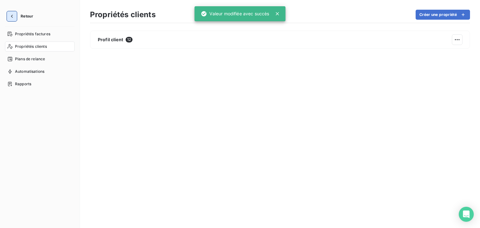
click at [9, 17] on icon "button" at bounding box center [12, 16] width 6 height 6
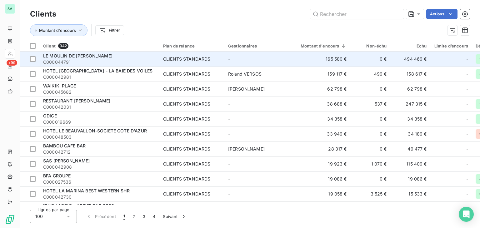
click at [69, 55] on span "LE MOULIN DE [PERSON_NAME]" at bounding box center [77, 55] width 69 height 5
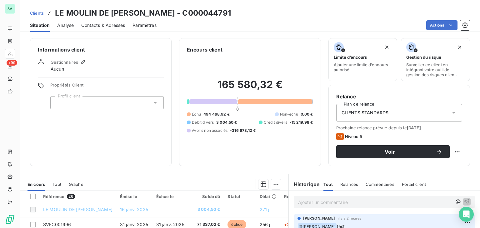
click at [103, 108] on div at bounding box center [106, 102] width 113 height 13
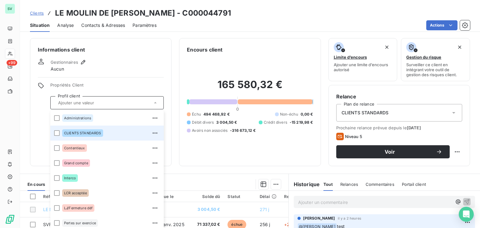
click at [86, 132] on span "CLIENTS STANDARDS" at bounding box center [82, 133] width 37 height 4
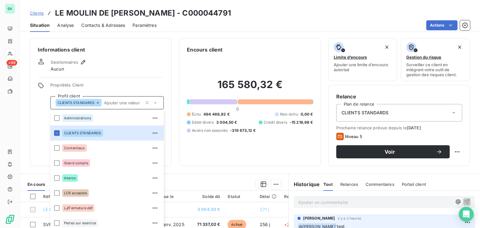
click at [127, 79] on div "Informations client Gestionnaires Aucun Propriétés Client Profil client CLIENTS…" at bounding box center [101, 102] width 142 height 128
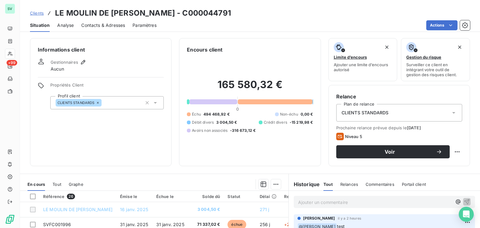
click at [391, 118] on div "CLIENTS STANDARDS" at bounding box center [399, 112] width 126 height 17
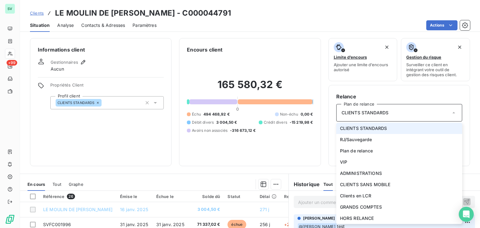
click at [391, 118] on div "CLIENTS STANDARDS" at bounding box center [399, 112] width 126 height 17
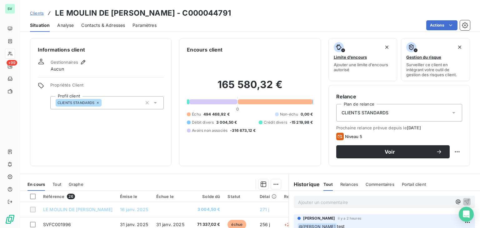
click at [111, 130] on div "Informations client Gestionnaires Aucun Propriétés Client Profil client CLIENTS…" at bounding box center [101, 102] width 142 height 128
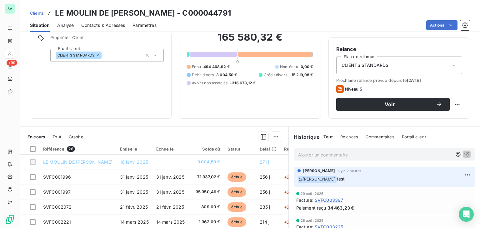
scroll to position [94, 0]
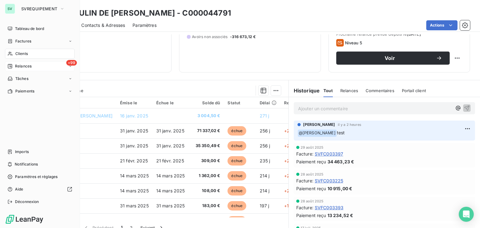
click at [10, 65] on icon at bounding box center [10, 66] width 4 height 4
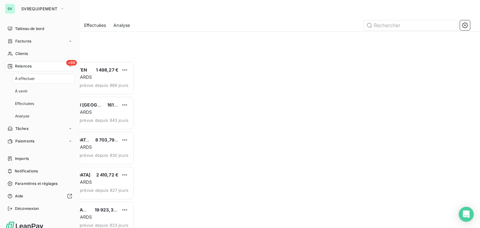
scroll to position [162, 99]
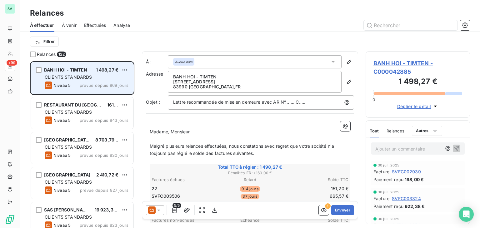
click at [100, 75] on div "CLIENTS STANDARDS" at bounding box center [87, 77] width 84 height 6
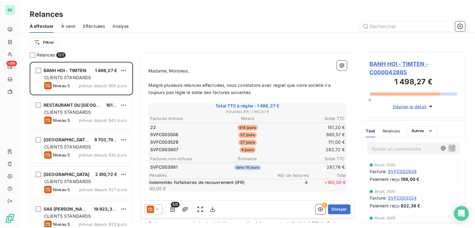
scroll to position [62, 0]
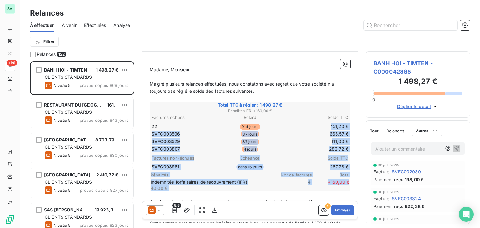
drag, startPoint x: 326, startPoint y: 126, endPoint x: 347, endPoint y: 124, distance: 21.9
click at [347, 124] on div "﻿ Madame, Monsieur, ﻿ Malgré plusieurs relances effectuées, nous constatons ave…" at bounding box center [250, 185] width 208 height 261
click at [311, 132] on td "665,57 €" at bounding box center [315, 134] width 65 height 7
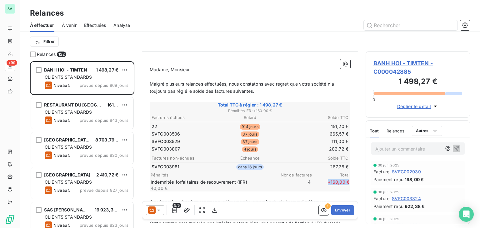
drag, startPoint x: 320, startPoint y: 178, endPoint x: 346, endPoint y: 180, distance: 25.7
click at [346, 180] on div "﻿ Madame, Monsieur, ﻿ Malgré plusieurs relances effectuées, nous constatons ave…" at bounding box center [250, 185] width 208 height 261
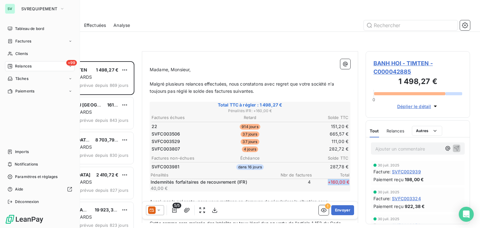
click at [33, 65] on div "+99 Relances" at bounding box center [40, 66] width 70 height 10
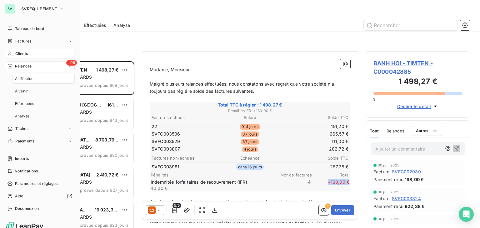
click at [27, 53] on span "Clients" at bounding box center [21, 54] width 12 height 6
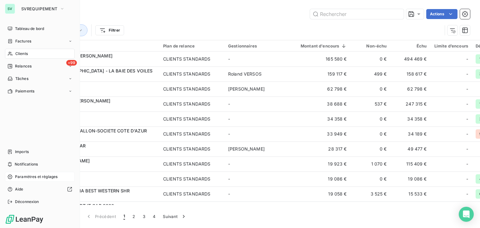
click at [24, 179] on span "Paramètres et réglages" at bounding box center [36, 177] width 42 height 6
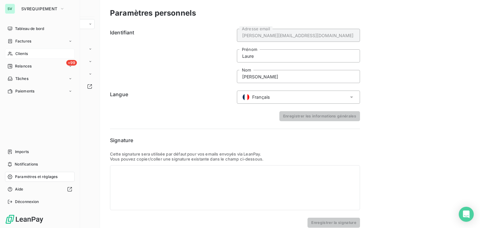
click at [26, 52] on span "Clients" at bounding box center [21, 54] width 12 height 6
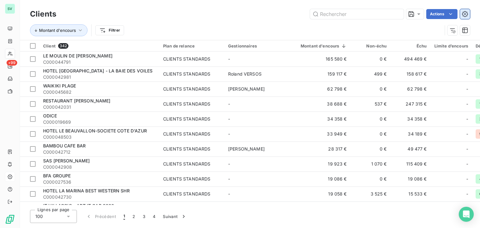
click at [465, 14] on icon "button" at bounding box center [465, 14] width 2 height 2
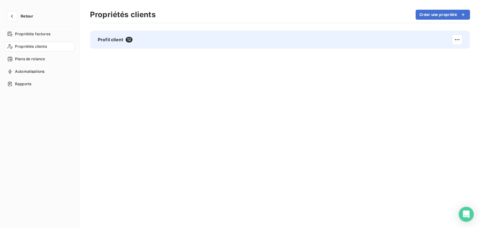
click at [112, 45] on div "Profil client 12" at bounding box center [280, 40] width 380 height 18
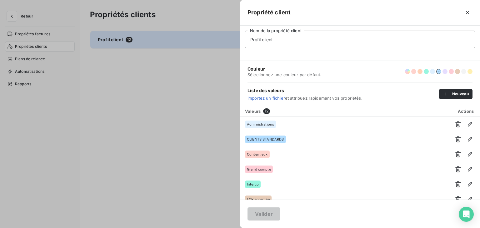
click at [28, 63] on div at bounding box center [240, 114] width 480 height 228
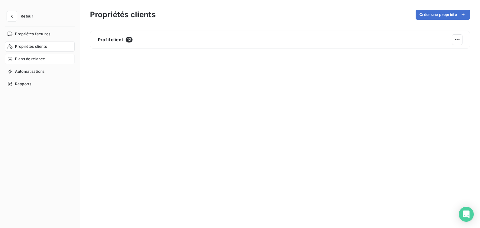
click at [30, 58] on span "Plans de relance" at bounding box center [30, 59] width 30 height 6
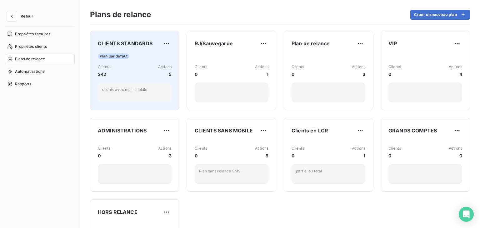
click at [139, 64] on div "Clients 342 Actions 5" at bounding box center [135, 70] width 74 height 13
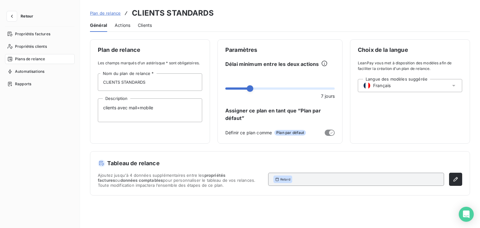
click at [115, 25] on span "Actions" at bounding box center [123, 25] width 16 height 6
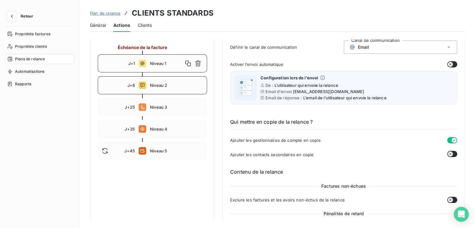
scroll to position [62, 0]
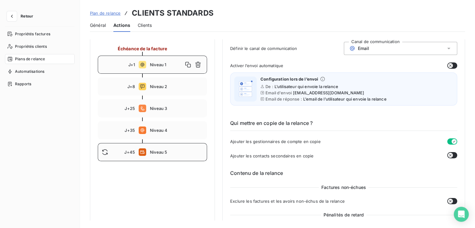
click at [176, 156] on div "J+45 Niveau 5" at bounding box center [152, 152] width 109 height 18
type input "45"
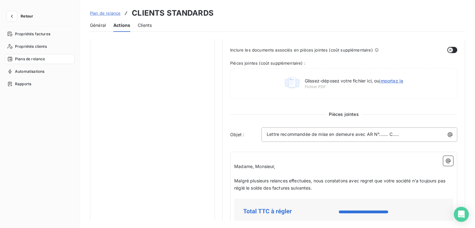
scroll to position [125, 0]
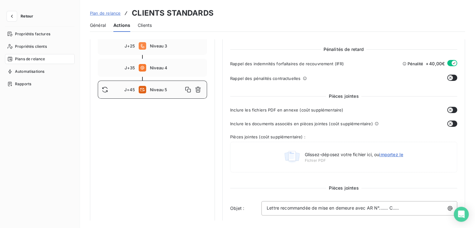
click at [447, 64] on button "button" at bounding box center [452, 63] width 10 height 6
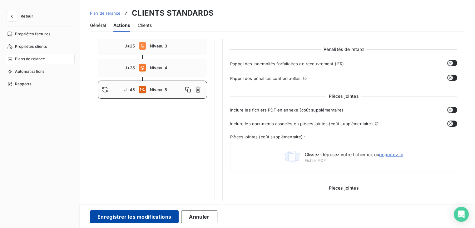
click at [160, 218] on button "Enregistrer les modifications" at bounding box center [134, 216] width 89 height 13
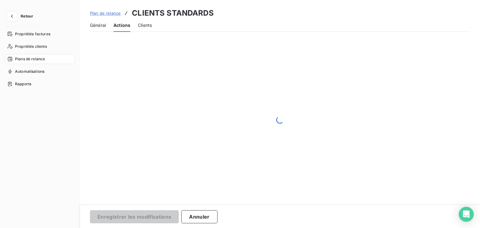
scroll to position [31, 0]
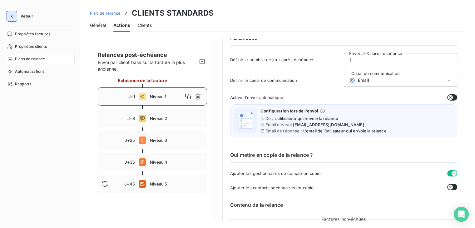
click at [16, 16] on button "button" at bounding box center [12, 16] width 10 height 10
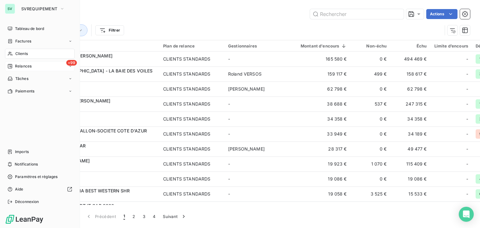
click at [10, 64] on icon at bounding box center [10, 66] width 4 height 4
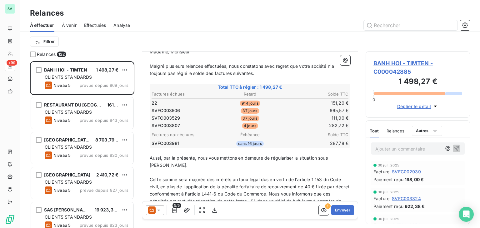
scroll to position [94, 0]
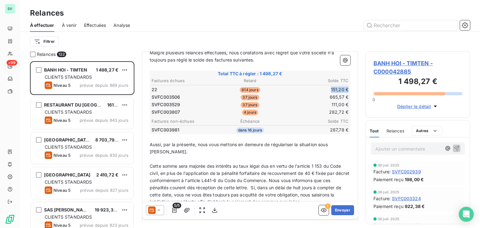
drag, startPoint x: 321, startPoint y: 87, endPoint x: 344, endPoint y: 88, distance: 23.1
click at [344, 88] on table "Factures échues Retard Solde TTC 22 914 jours 151,20 € SVFC003506 37 jours 665,…" at bounding box center [250, 96] width 199 height 39
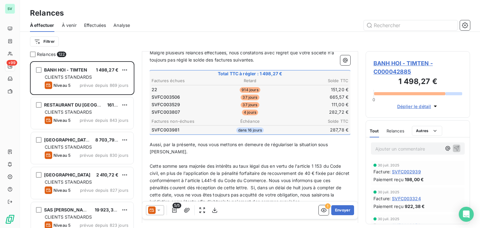
click at [344, 88] on table "Factures échues Retard Solde TTC 22 914 jours 151,20 € SVFC003506 37 jours 665,…" at bounding box center [250, 96] width 199 height 39
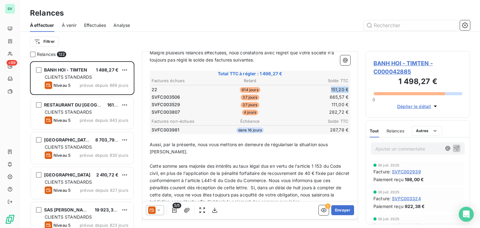
drag, startPoint x: 342, startPoint y: 89, endPoint x: 324, endPoint y: 91, distance: 18.5
click at [324, 91] on td "151,20 €" at bounding box center [315, 89] width 65 height 7
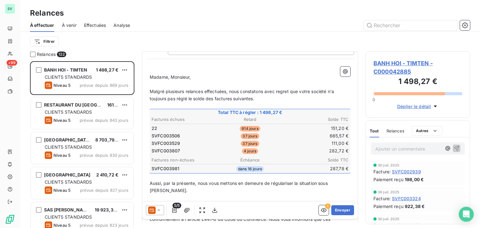
scroll to position [31, 0]
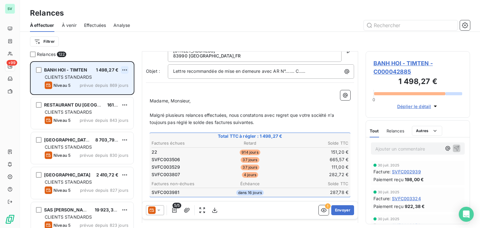
click at [126, 69] on html "SV +99 Relances À effectuer À venir Effectuées Analyse Filtrer Relances 122 BAN…" at bounding box center [240, 114] width 480 height 228
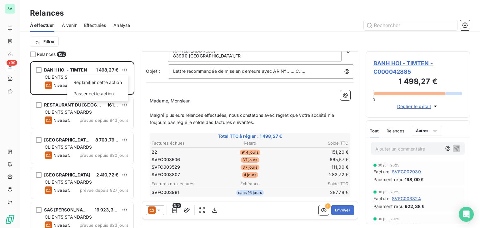
click at [38, 68] on html "SV +99 Relances À effectuer À venir Effectuées Analyse Filtrer Relances 122 BAN…" at bounding box center [240, 114] width 480 height 228
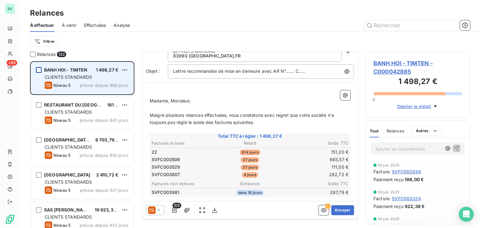
click at [39, 68] on div "grid" at bounding box center [39, 70] width 6 height 6
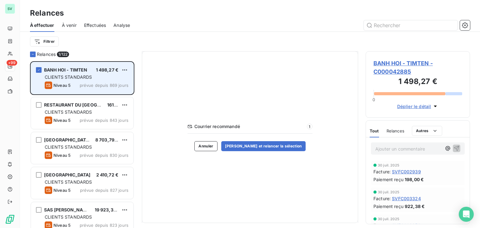
click at [81, 67] on span "BANH HOI - TIMTEN" at bounding box center [65, 69] width 43 height 5
click at [80, 69] on span "BANH HOI - TIMTEN" at bounding box center [65, 69] width 43 height 5
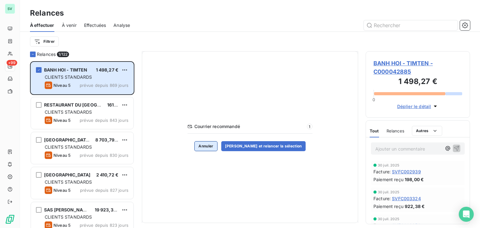
click at [210, 143] on button "Annuler" at bounding box center [205, 146] width 23 height 10
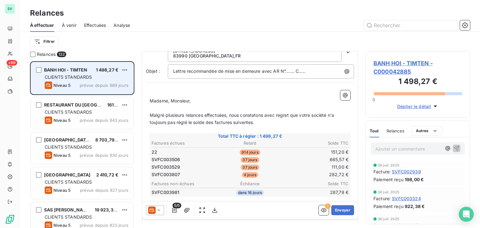
click at [89, 70] on div "BANH HOI - TIMTEN 1 498,27 €" at bounding box center [87, 70] width 84 height 6
click at [83, 69] on span "BANH HOI - TIMTEN" at bounding box center [65, 69] width 43 height 5
click at [87, 74] on span "CLIENTS STANDARDS" at bounding box center [68, 76] width 47 height 5
click at [79, 71] on span "BANH HOI - TIMTEN" at bounding box center [65, 69] width 43 height 5
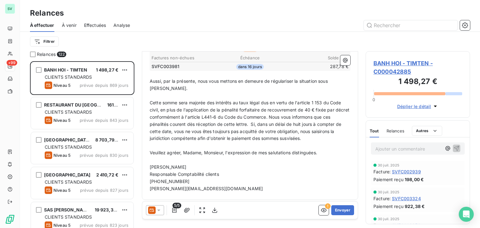
scroll to position [1, 0]
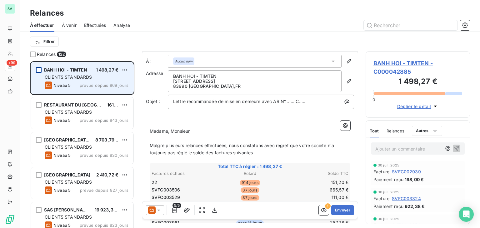
click at [37, 70] on div "grid" at bounding box center [39, 70] width 6 height 6
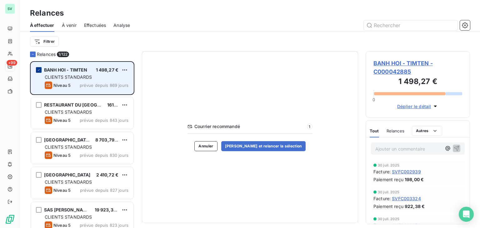
click at [39, 71] on icon "grid" at bounding box center [39, 70] width 4 height 4
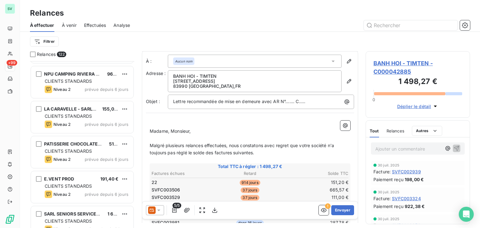
scroll to position [3781, 0]
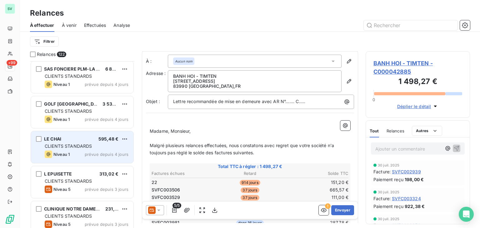
click at [68, 149] on div "LE CHAI 595,48 € CLIENTS STANDARDS Niveau 1 prévue depuis 4 jours" at bounding box center [82, 147] width 102 height 32
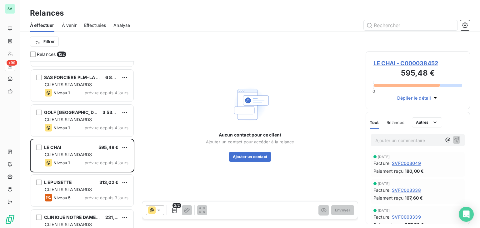
scroll to position [3781, 0]
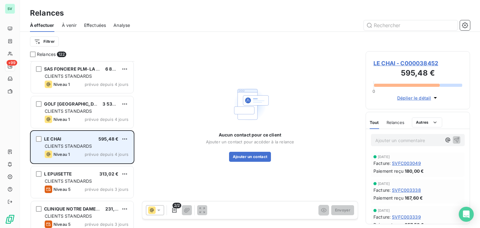
click at [76, 147] on span "CLIENTS STANDARDS" at bounding box center [68, 145] width 47 height 5
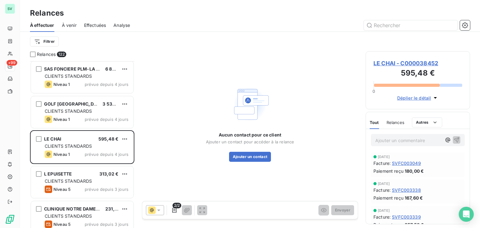
click at [173, 165] on div "Aucun contact pour ce client Ajouter un contact pour accéder à la relance Ajout…" at bounding box center [250, 123] width 216 height 144
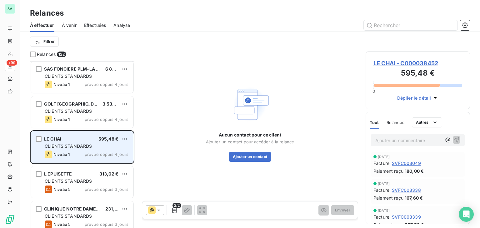
click at [43, 139] on div "LE CHAI 595,48 € CLIENTS STANDARDS Niveau 1 prévue depuis 4 jours" at bounding box center [82, 147] width 102 height 32
click at [40, 139] on div "grid" at bounding box center [39, 139] width 6 height 6
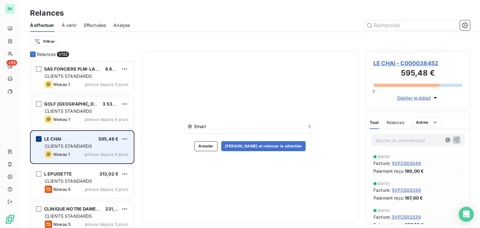
click at [40, 139] on icon "grid" at bounding box center [39, 139] width 4 height 4
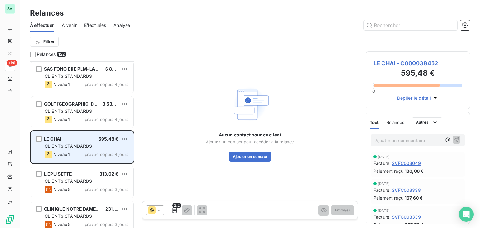
click at [87, 151] on div "Niveau 1 prévue depuis 4 jours" at bounding box center [87, 154] width 84 height 7
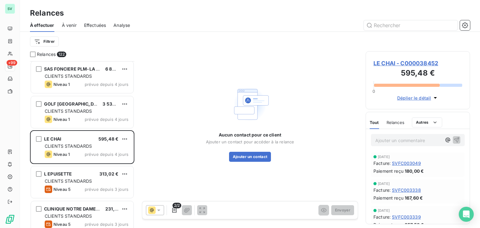
click at [419, 63] on span "LE CHAI - C000038452" at bounding box center [417, 63] width 89 height 8
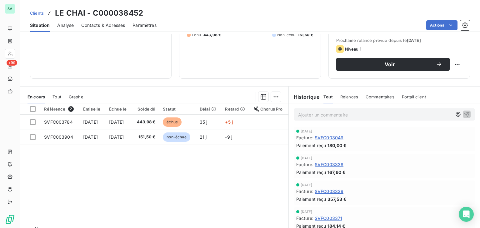
scroll to position [102, 0]
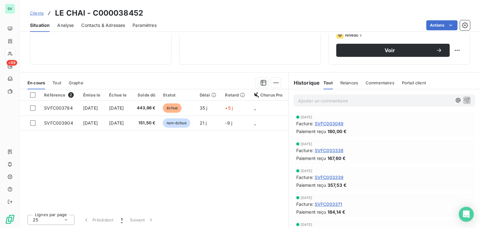
click at [40, 14] on span "Clients" at bounding box center [37, 13] width 14 height 5
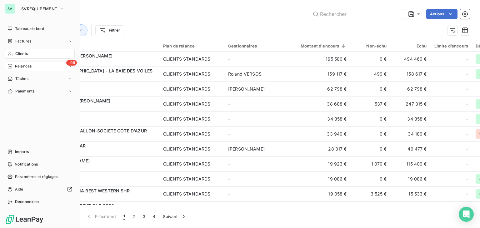
click at [26, 66] on span "Relances" at bounding box center [23, 66] width 17 height 6
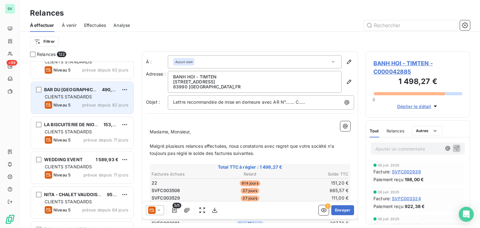
scroll to position [2219, 0]
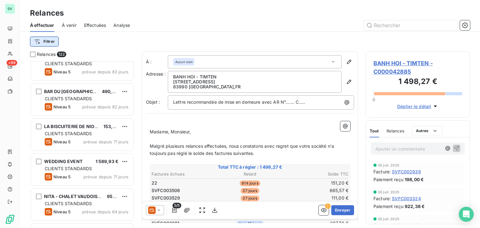
click at [42, 41] on html "SV +99 Relances À effectuer À venir Effectuées Analyse Filtrer Relances 122 O P…" at bounding box center [240, 114] width 480 height 228
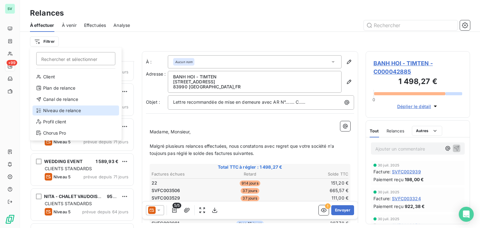
click at [56, 108] on div "Niveau de relance" at bounding box center [75, 111] width 87 height 10
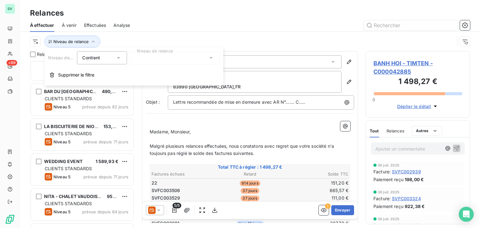
click at [157, 58] on div at bounding box center [174, 57] width 90 height 13
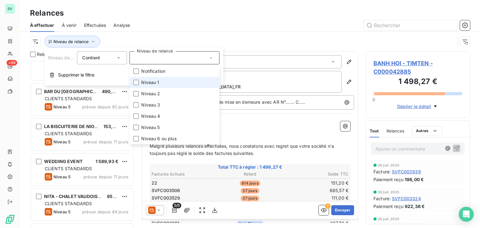
click at [146, 85] on span "Niveau 1" at bounding box center [150, 82] width 18 height 6
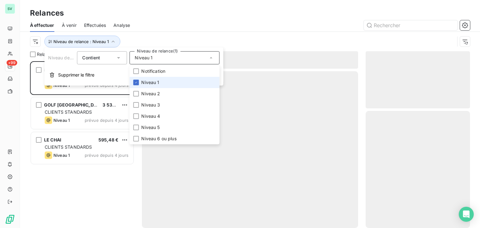
scroll to position [162, 99]
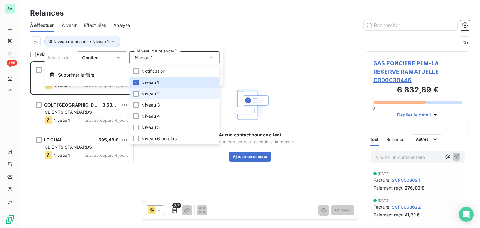
click at [142, 95] on span "Niveau 2" at bounding box center [150, 94] width 19 height 6
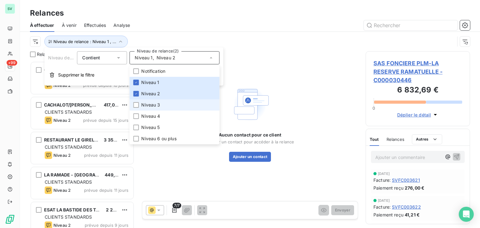
click at [145, 103] on span "Niveau 3" at bounding box center [150, 105] width 19 height 6
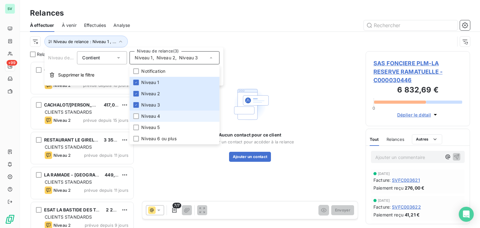
click at [145, 115] on span "Niveau 4" at bounding box center [150, 116] width 19 height 6
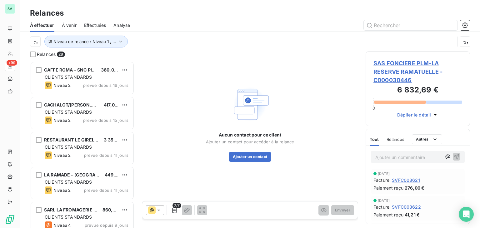
click at [227, 94] on div "Aucun contact pour ce client Ajouter un contact pour accéder à la relance Ajout…" at bounding box center [250, 122] width 88 height 77
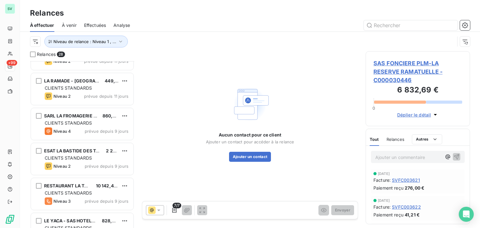
scroll to position [0, 0]
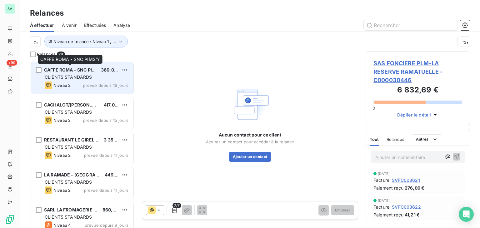
click at [66, 72] on span "CAFFE ROMA - SNC PIMS'Y" at bounding box center [73, 69] width 59 height 5
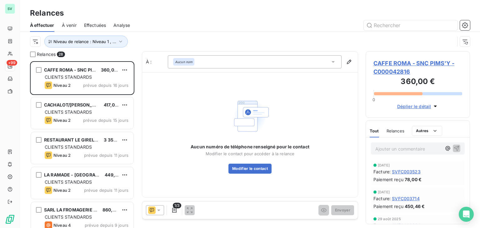
click at [390, 64] on span "CAFFE ROMA - SNC PIMS'Y - C000042816" at bounding box center [417, 67] width 89 height 17
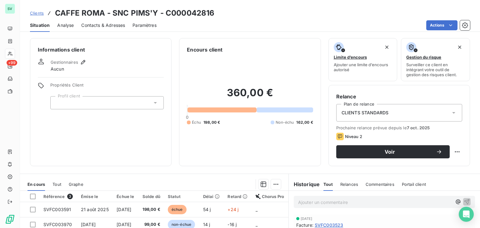
click at [99, 25] on span "Contacts & Adresses" at bounding box center [103, 25] width 44 height 6
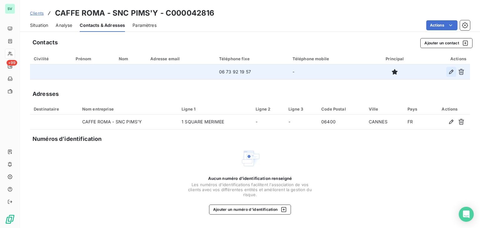
click at [452, 72] on icon "button" at bounding box center [451, 72] width 4 height 4
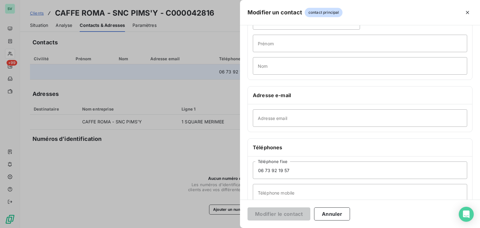
scroll to position [110, 0]
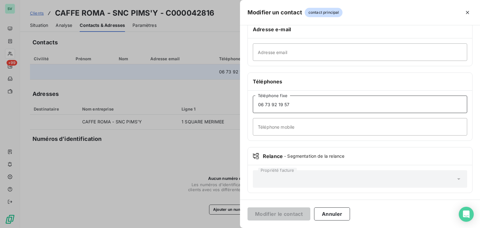
drag, startPoint x: 299, startPoint y: 105, endPoint x: 244, endPoint y: 105, distance: 55.0
click at [244, 105] on div "Informations générales Civilité Prénom Nom Adresse e-mail Adresse email Télépho…" at bounding box center [360, 61] width 240 height 277
click at [295, 130] on input "Téléphone mobile" at bounding box center [360, 126] width 214 height 17
paste input "06 73 92 19 57"
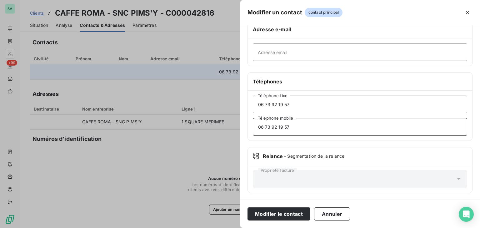
type input "06 73 92 19 57"
drag, startPoint x: 302, startPoint y: 102, endPoint x: 252, endPoint y: 100, distance: 50.3
click at [252, 100] on div "06 73 92 19 57 Téléphone fixe 06 73 92 19 57 Téléphone mobile" at bounding box center [360, 116] width 224 height 50
click at [285, 214] on button "Modifier le contact" at bounding box center [278, 213] width 63 height 13
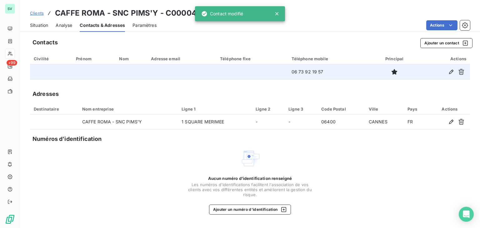
click at [62, 27] on span "Analyse" at bounding box center [64, 25] width 17 height 6
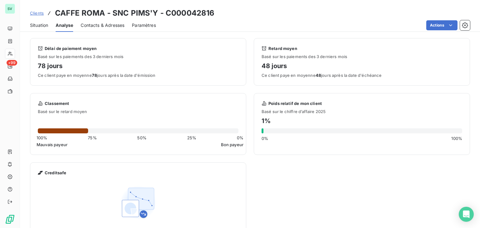
click at [90, 17] on h3 "CAFFE ROMA - SNC PIMS'Y - C000042816" at bounding box center [134, 12] width 159 height 11
click at [38, 13] on span "Clients" at bounding box center [37, 13] width 14 height 5
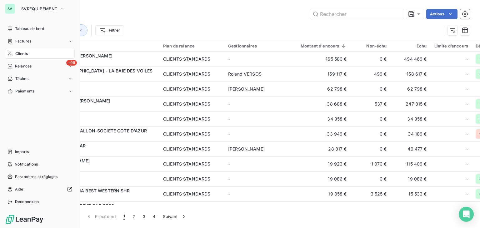
click at [19, 65] on span "Relances" at bounding box center [23, 66] width 17 height 6
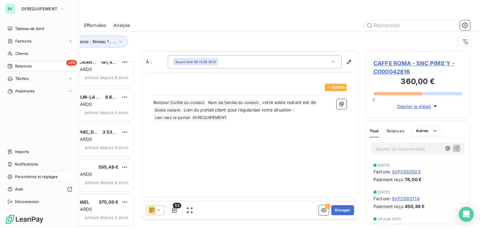
click at [34, 175] on span "Paramètres et réglages" at bounding box center [36, 177] width 42 height 6
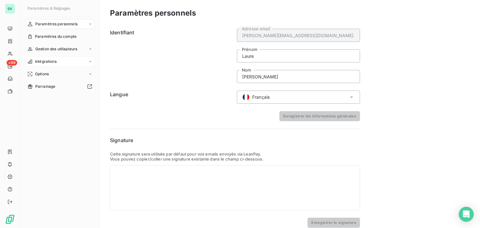
click at [53, 60] on span "Intégrations" at bounding box center [46, 62] width 22 height 6
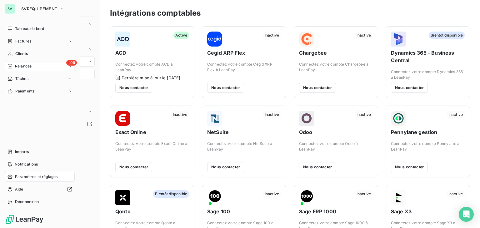
click at [23, 67] on span "Relances" at bounding box center [23, 66] width 17 height 6
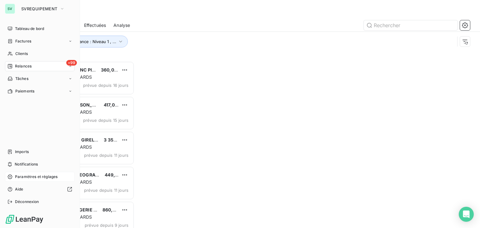
scroll to position [162, 99]
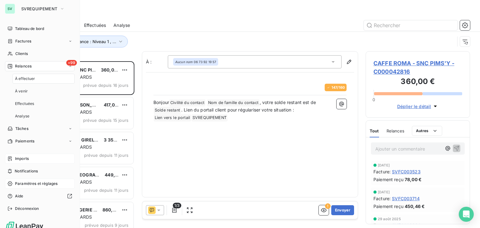
click at [27, 158] on span "Imports" at bounding box center [22, 159] width 14 height 6
click at [25, 155] on div "Imports" at bounding box center [40, 159] width 70 height 10
click at [23, 158] on span "Imports" at bounding box center [22, 159] width 14 height 6
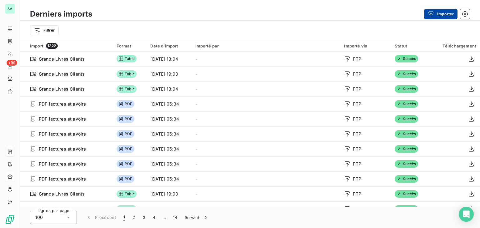
click at [438, 17] on button "Importer" at bounding box center [440, 14] width 33 height 10
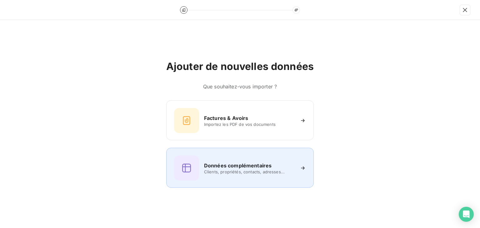
click at [247, 166] on h6 "Données complémentaires" at bounding box center [237, 165] width 67 height 7
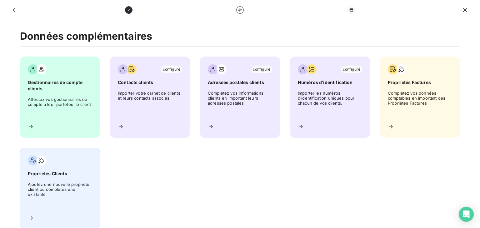
click at [41, 175] on span "Propriétés Clients" at bounding box center [60, 174] width 64 height 6
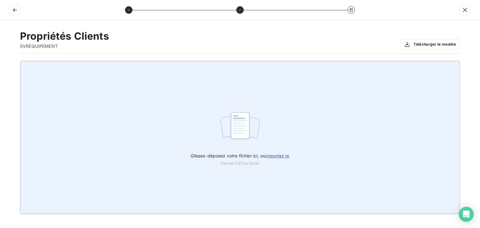
click at [281, 157] on span "importez le" at bounding box center [277, 155] width 24 height 5
click at [0, 61] on input "Glissez-déposez votre fichier ici, ou importez le" at bounding box center [0, 61] width 0 height 0
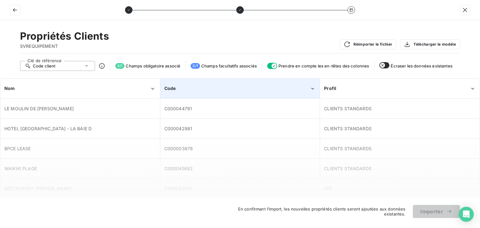
click at [313, 90] on icon "Code" at bounding box center [313, 89] width 6 height 6
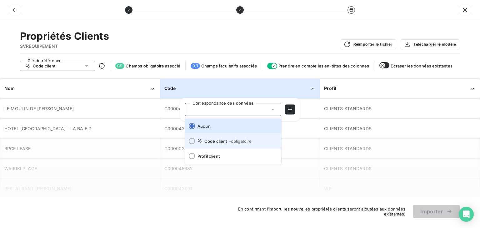
click at [225, 139] on span "Code client - obligatoire" at bounding box center [236, 141] width 79 height 5
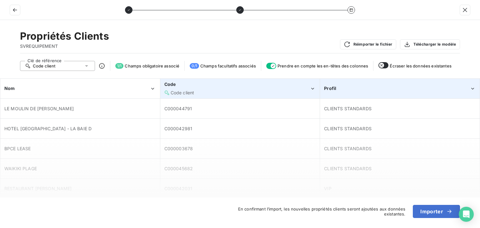
click at [472, 89] on icon "Profil" at bounding box center [473, 89] width 6 height 6
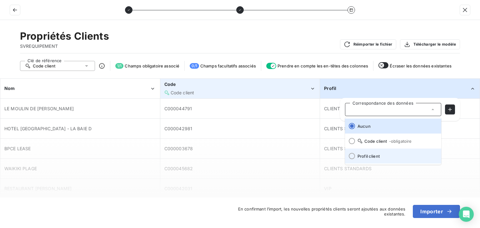
click at [377, 157] on span "Profil client" at bounding box center [396, 156] width 79 height 5
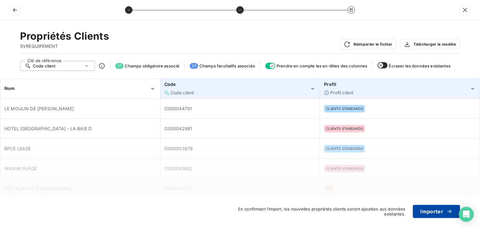
click at [434, 213] on button "Importer" at bounding box center [436, 211] width 47 height 13
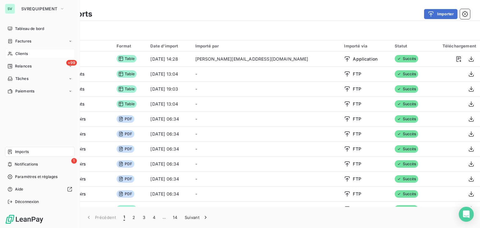
click at [25, 55] on span "Clients" at bounding box center [21, 54] width 12 height 6
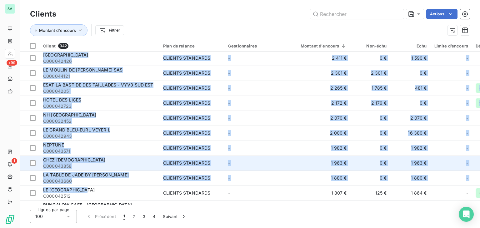
drag, startPoint x: 119, startPoint y: 202, endPoint x: 129, endPoint y: 164, distance: 39.4
click at [77, 189] on tbody "LE MOULIN DE [PERSON_NAME] - SAS ROXANE C000044791 CLIENTS STANDARDS - 165 580 …" at bounding box center [302, 186] width 565 height 1500
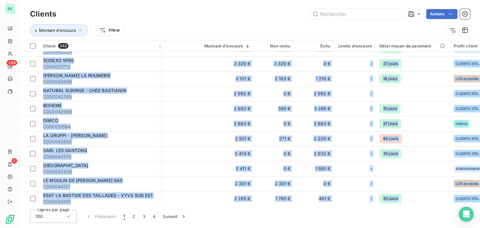
scroll to position [505, 106]
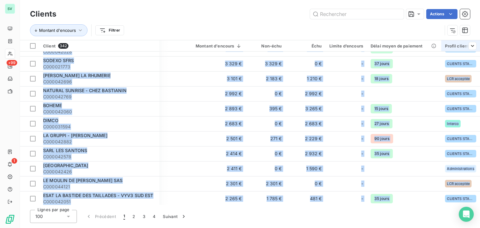
click at [451, 45] on div "Profil client" at bounding box center [460, 45] width 31 height 5
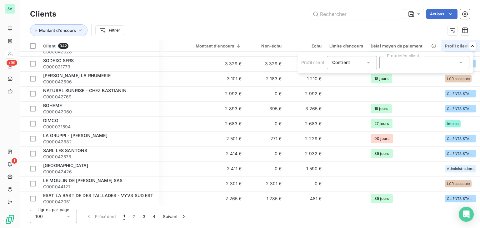
click at [418, 63] on div at bounding box center [424, 62] width 90 height 13
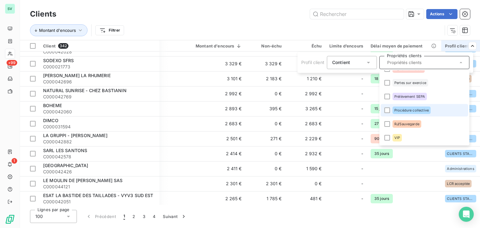
scroll to position [0, 0]
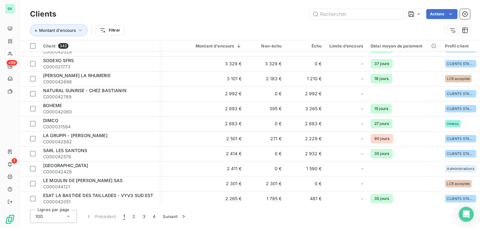
click at [252, 12] on html "SV +99 1 Clients Actions Montant d'encours Filtrer Client 342 Plan de relance G…" at bounding box center [240, 114] width 480 height 228
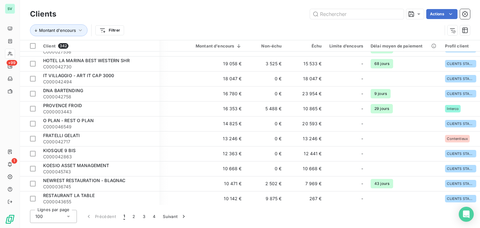
scroll to position [0, 106]
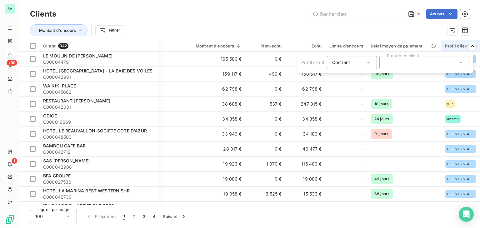
click at [461, 63] on icon at bounding box center [461, 62] width 6 height 6
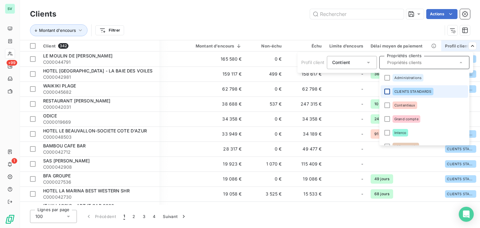
click at [387, 93] on div at bounding box center [387, 92] width 6 height 6
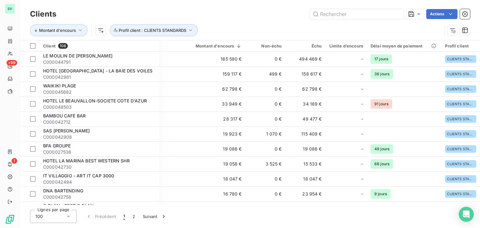
click at [33, 46] on html "SV +99 1 Clients Actions Montant d'encours Profil client : CLIENTS STANDARDS Cl…" at bounding box center [240, 114] width 480 height 228
click at [32, 46] on div at bounding box center [33, 46] width 6 height 6
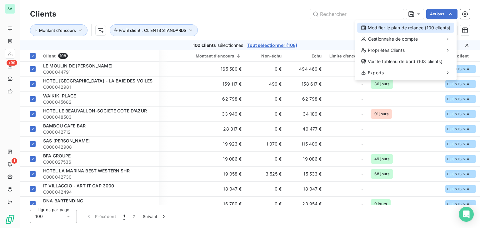
click at [432, 28] on div "Modifier le plan de relance (100 clients)" at bounding box center [405, 28] width 97 height 10
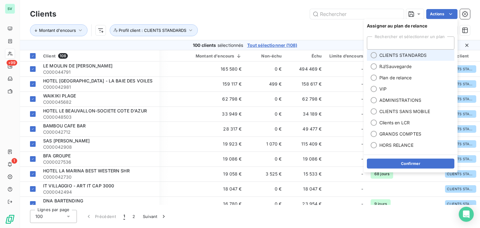
click at [415, 57] on span "CLIENTS STANDARDS" at bounding box center [402, 55] width 47 height 6
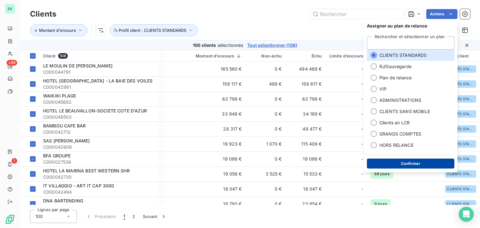
click at [422, 165] on button "Confirmer" at bounding box center [410, 164] width 87 height 10
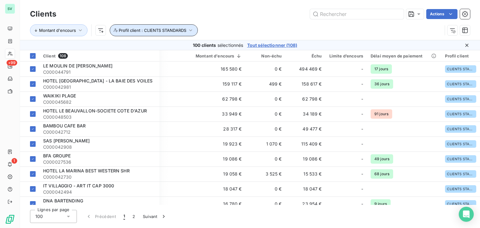
click at [162, 32] on span "Profil client : CLIENTS STANDARDS" at bounding box center [152, 30] width 67 height 5
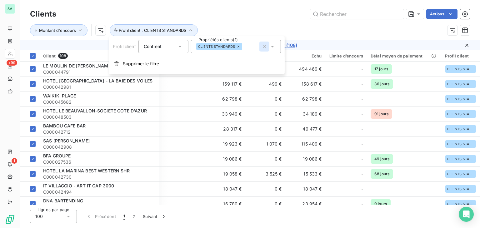
click at [264, 47] on icon "button" at bounding box center [264, 46] width 6 height 6
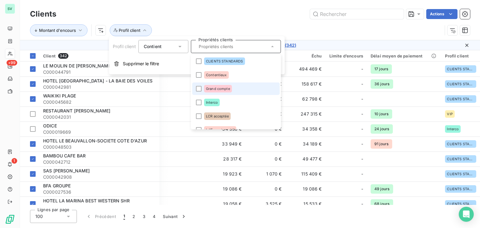
scroll to position [0, 0]
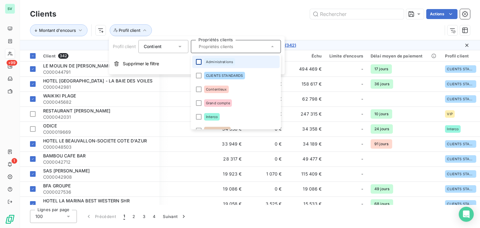
click at [200, 63] on div at bounding box center [199, 62] width 6 height 6
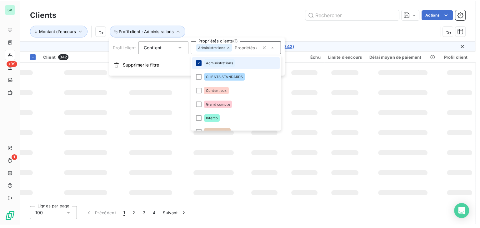
scroll to position [0, 103]
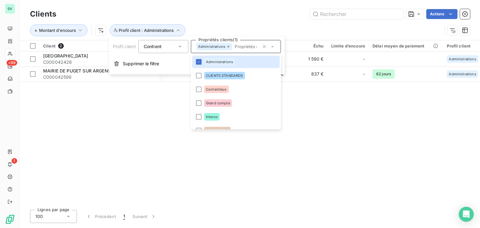
click at [297, 100] on div "Client 2 Plan de relance Gestionnaires Montant d'encours Non-échu Échu Limite d…" at bounding box center [250, 122] width 460 height 165
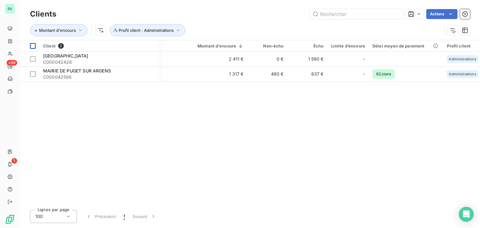
click at [36, 46] on th at bounding box center [29, 45] width 19 height 11
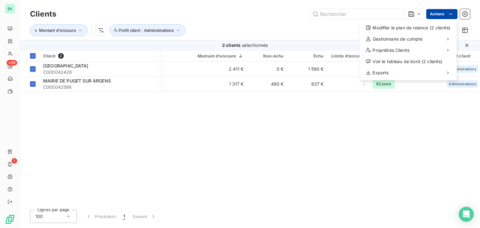
click at [446, 15] on html "SV +99 1 Clients Actions Modifier le plan de relance (2 clients) Gestionnaire d…" at bounding box center [240, 114] width 480 height 228
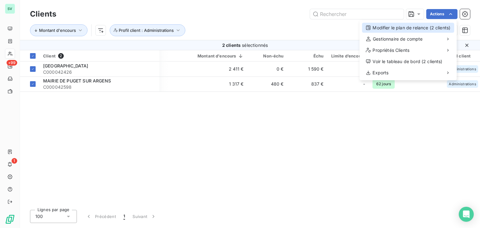
click at [388, 27] on div "Modifier le plan de relance (2 clients)" at bounding box center [408, 28] width 92 height 10
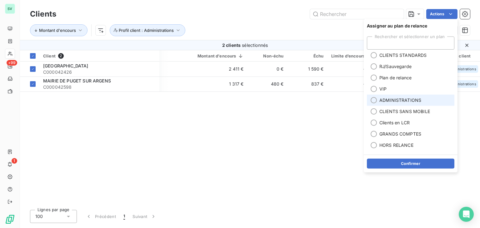
click at [403, 101] on span "ADMINISTRATIONS" at bounding box center [400, 100] width 42 height 6
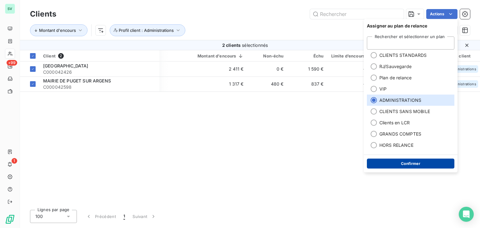
click at [402, 164] on button "Confirmer" at bounding box center [410, 164] width 87 height 10
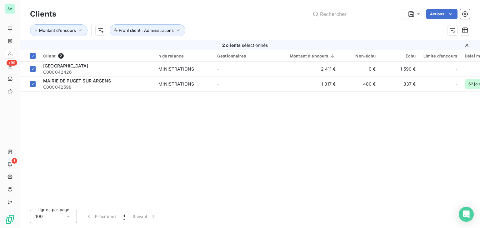
scroll to position [0, 0]
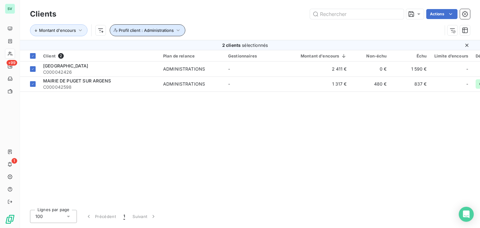
click at [175, 32] on icon "button" at bounding box center [178, 30] width 6 height 6
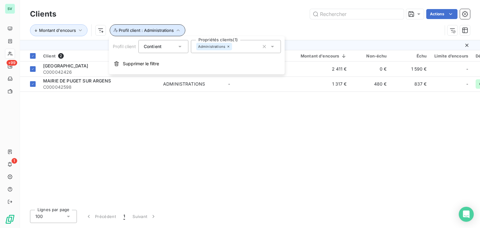
click at [175, 32] on icon "button" at bounding box center [178, 30] width 6 height 6
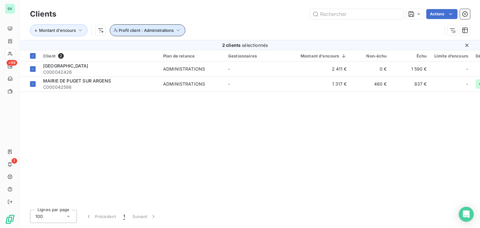
click at [175, 32] on icon "button" at bounding box center [178, 30] width 6 height 6
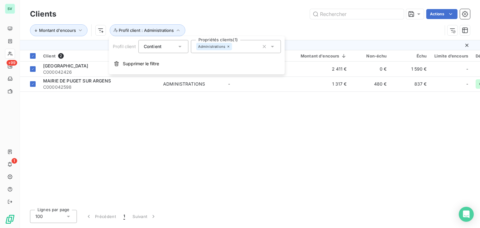
click at [272, 47] on icon at bounding box center [272, 47] width 3 height 2
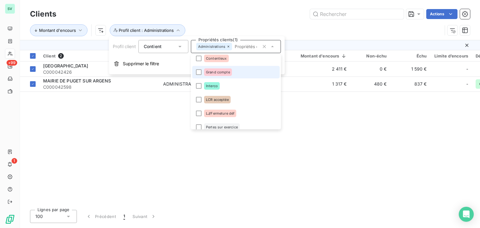
scroll to position [31, 0]
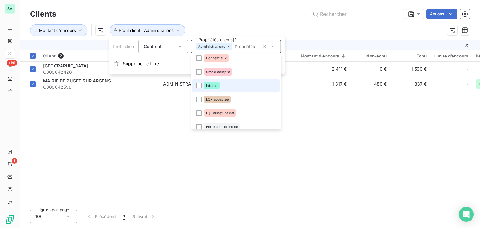
click at [201, 88] on li "Interco" at bounding box center [235, 85] width 87 height 12
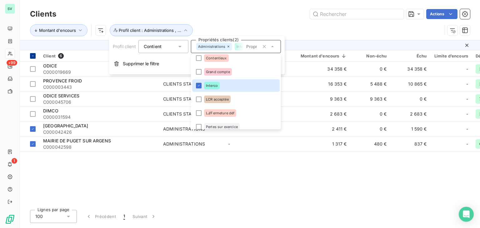
click at [32, 59] on th at bounding box center [29, 55] width 19 height 11
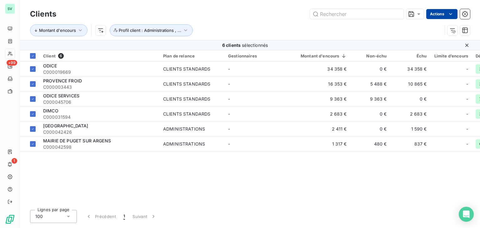
click at [447, 17] on html "SV +99 1 Clients Actions Montant d'encours Profil client : Administrations , ..…" at bounding box center [240, 114] width 480 height 228
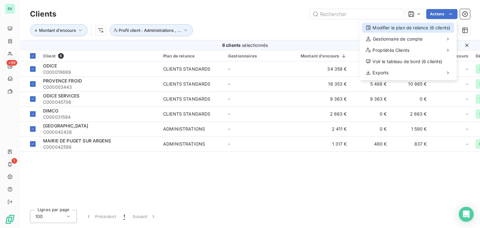
click at [407, 28] on div "Modifier le plan de relance (6 clients)" at bounding box center [408, 28] width 92 height 10
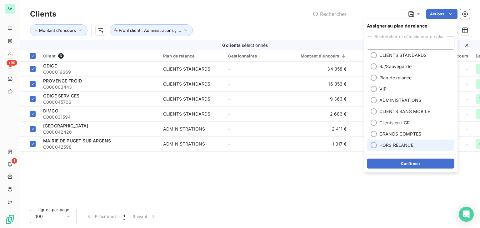
click at [385, 145] on span "HORS RELANCE" at bounding box center [396, 145] width 34 height 6
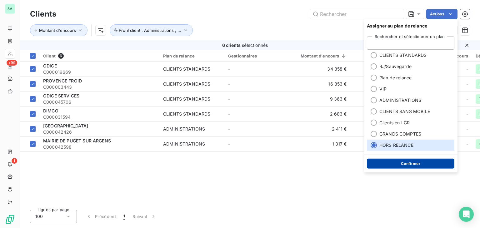
click at [407, 164] on button "Confirmer" at bounding box center [410, 164] width 87 height 10
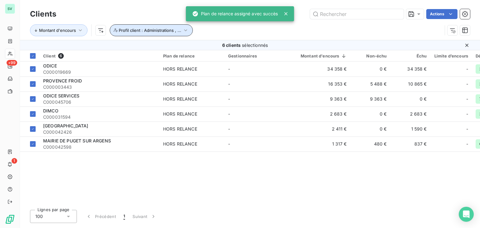
click at [184, 27] on button "Profil client : Administrations , ..." at bounding box center [151, 30] width 83 height 12
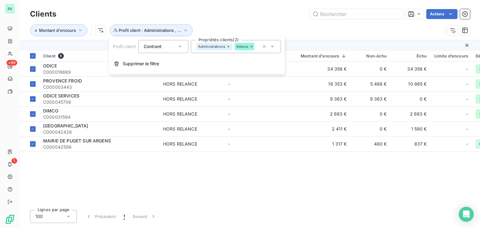
click at [227, 47] on icon at bounding box center [229, 47] width 4 height 4
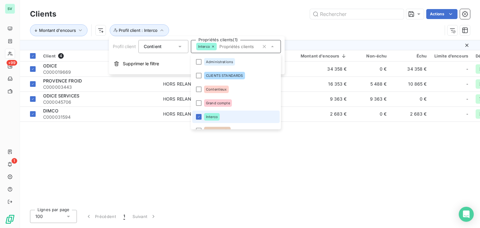
click at [215, 46] on icon at bounding box center [213, 47] width 4 height 4
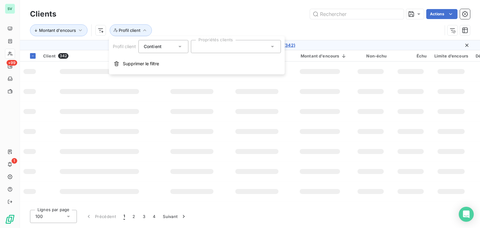
click at [215, 46] on div at bounding box center [236, 46] width 90 height 13
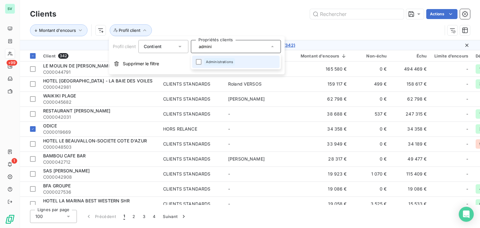
type input "admini"
click at [218, 62] on span "Administrations" at bounding box center [219, 62] width 27 height 4
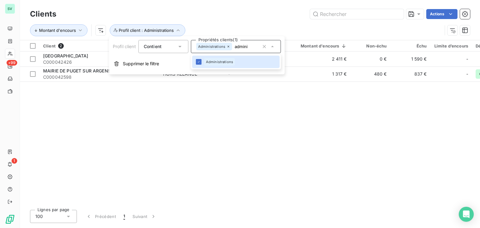
click at [176, 118] on div "Client 2 Plan de relance Gestionnaires Montant d'encours Non-échu Échu Limite d…" at bounding box center [250, 122] width 460 height 165
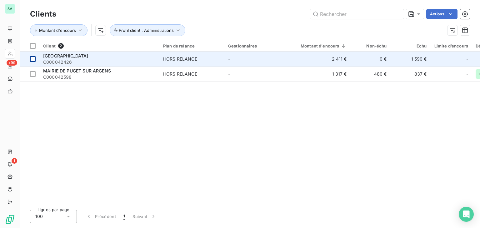
click at [34, 57] on div at bounding box center [33, 59] width 6 height 6
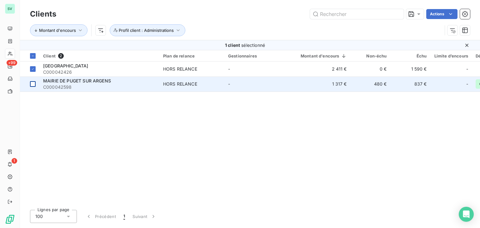
click at [33, 85] on div at bounding box center [33, 84] width 6 height 6
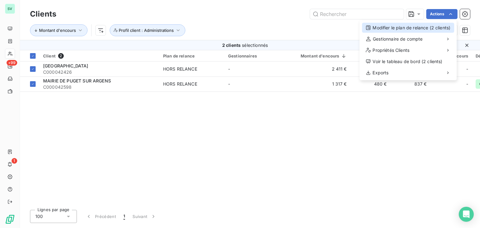
click at [386, 31] on div "Modifier le plan de relance (2 clients)" at bounding box center [408, 28] width 92 height 10
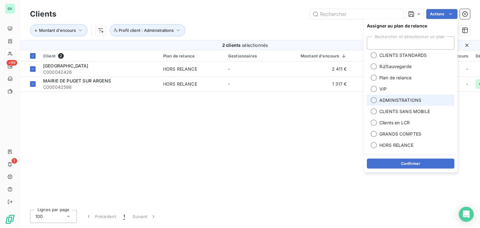
click at [391, 100] on span "ADMINISTRATIONS" at bounding box center [400, 100] width 42 height 6
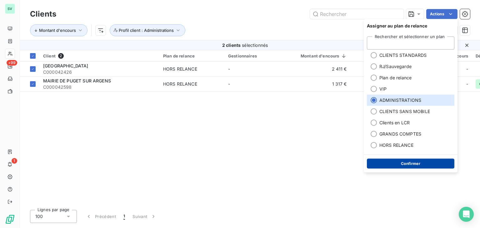
click at [395, 164] on button "Confirmer" at bounding box center [410, 164] width 87 height 10
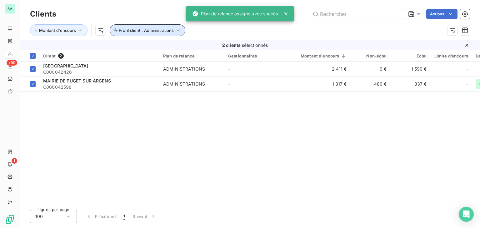
click at [175, 27] on icon "button" at bounding box center [178, 30] width 6 height 6
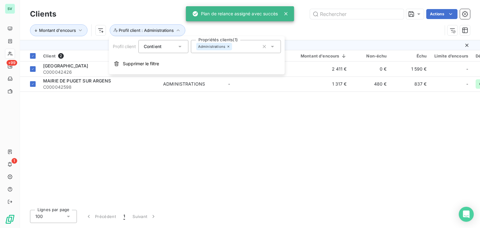
click at [227, 47] on icon at bounding box center [228, 47] width 2 height 2
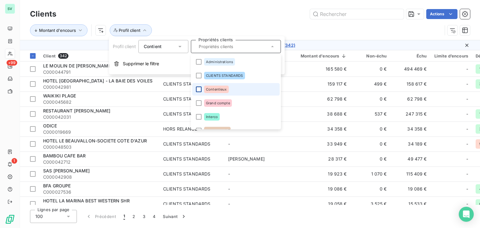
click at [199, 90] on div at bounding box center [199, 90] width 6 height 6
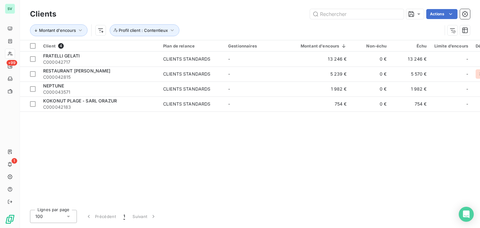
click at [102, 175] on div "Client 4 Plan de relance Gestionnaires Montant d'encours Non-échu Échu Limite d…" at bounding box center [250, 122] width 460 height 165
drag, startPoint x: 35, startPoint y: 44, endPoint x: 35, endPoint y: 50, distance: 6.2
click at [35, 44] on div at bounding box center [33, 46] width 6 height 6
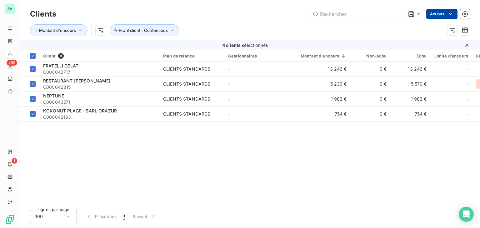
click at [447, 14] on html "SV +99 1 Clients Actions Montant d'encours Profil client : Contentieux 4 client…" at bounding box center [240, 114] width 480 height 228
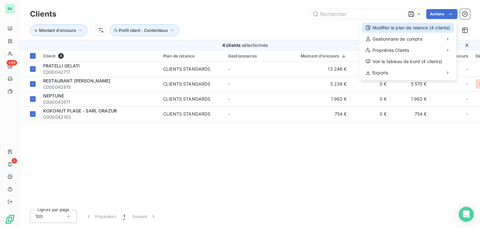
click at [387, 30] on div "Modifier le plan de relance (4 clients)" at bounding box center [408, 28] width 92 height 10
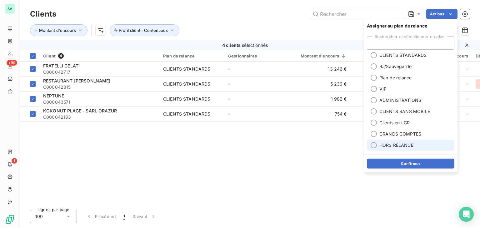
click at [388, 145] on span "HORS RELANCE" at bounding box center [396, 145] width 34 height 6
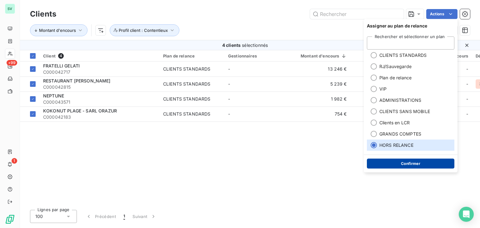
click at [406, 166] on button "Confirmer" at bounding box center [410, 164] width 87 height 10
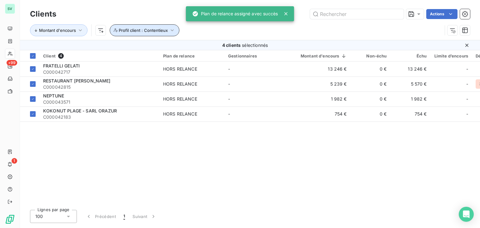
click at [169, 28] on icon "button" at bounding box center [172, 30] width 6 height 6
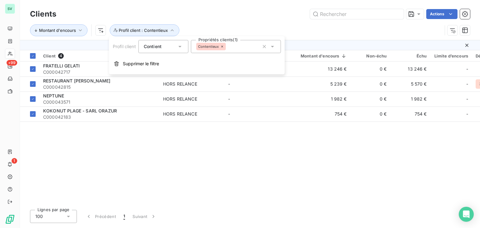
click at [222, 46] on icon at bounding box center [222, 47] width 2 height 2
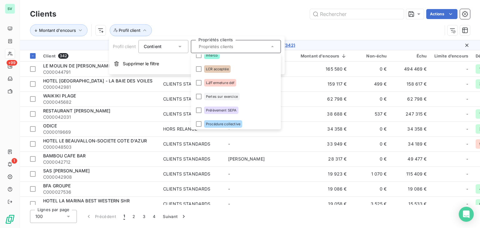
scroll to position [62, 0]
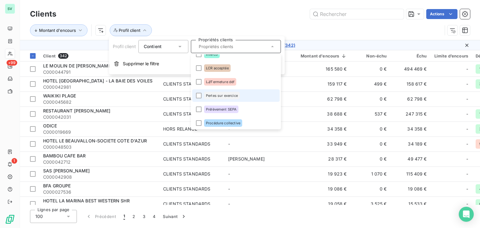
click at [229, 94] on span "Pertes sur exercice" at bounding box center [222, 96] width 32 height 4
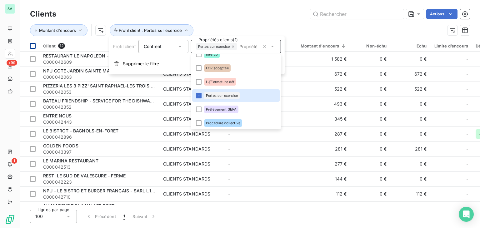
click at [32, 44] on div at bounding box center [33, 46] width 6 height 6
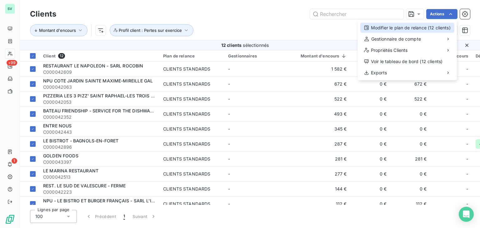
click at [397, 30] on div "Modifier le plan de relance (12 clients)" at bounding box center [407, 28] width 94 height 10
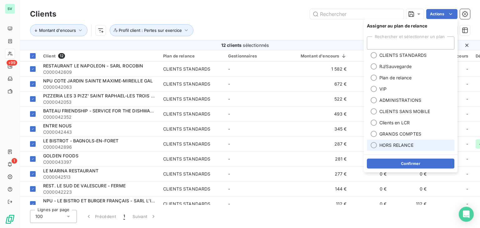
click at [394, 144] on span "HORS RELANCE" at bounding box center [396, 145] width 34 height 6
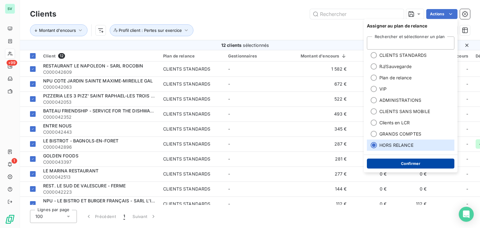
click at [404, 164] on button "Confirmer" at bounding box center [410, 164] width 87 height 10
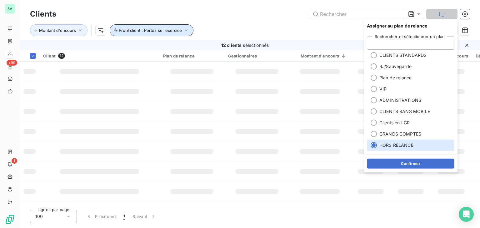
click at [187, 33] on button "Profil client : Pertes sur exercice" at bounding box center [152, 30] width 84 height 12
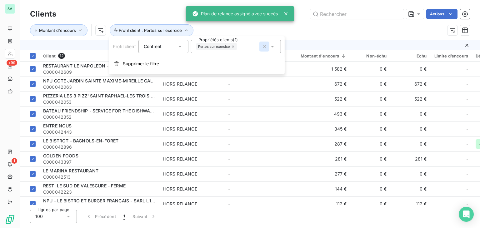
click at [265, 47] on icon "button" at bounding box center [264, 46] width 6 height 6
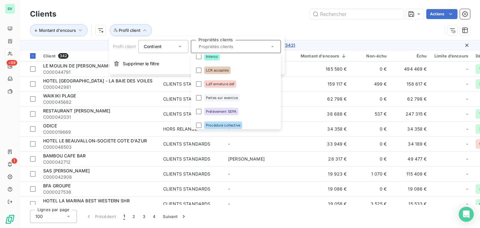
scroll to position [60, 0]
click at [201, 72] on div at bounding box center [199, 71] width 6 height 6
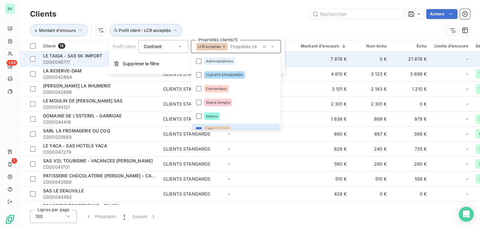
scroll to position [0, 0]
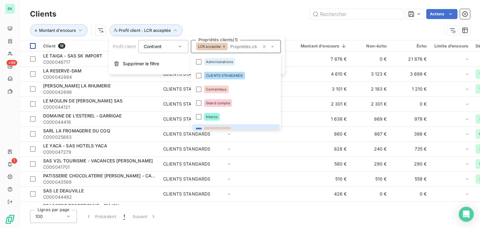
click at [31, 45] on div at bounding box center [33, 46] width 6 height 6
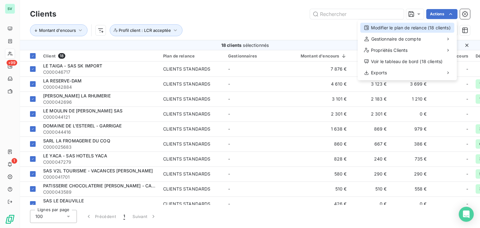
click at [417, 32] on div "Modifier le plan de relance (18 clients)" at bounding box center [407, 28] width 94 height 10
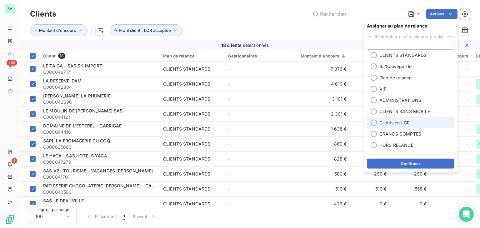
click at [384, 127] on li "Clients en LCR" at bounding box center [410, 122] width 87 height 11
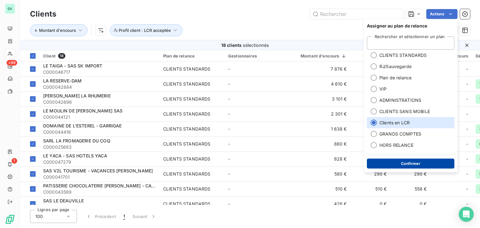
click at [409, 162] on button "Confirmer" at bounding box center [410, 164] width 87 height 10
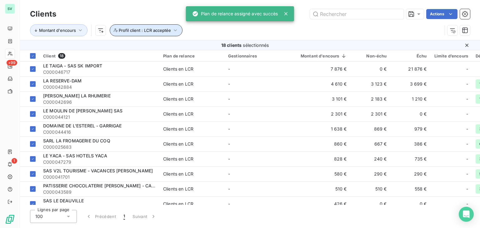
click at [172, 32] on icon "button" at bounding box center [175, 30] width 6 height 6
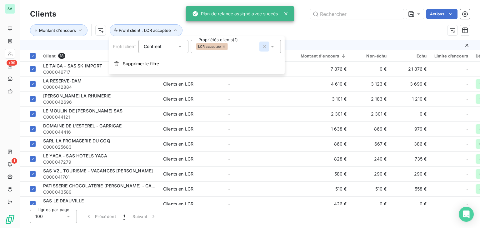
click at [267, 46] on icon "button" at bounding box center [264, 46] width 6 height 6
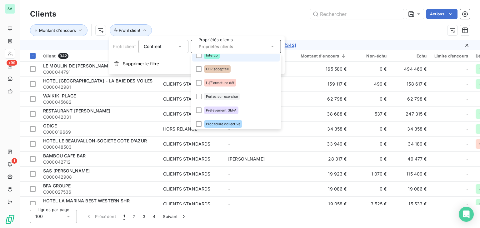
scroll to position [62, 0]
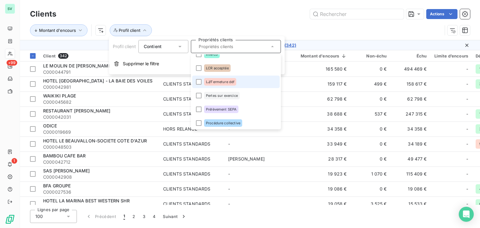
click at [236, 83] on div "LJ/Fermeture déf" at bounding box center [220, 81] width 32 height 7
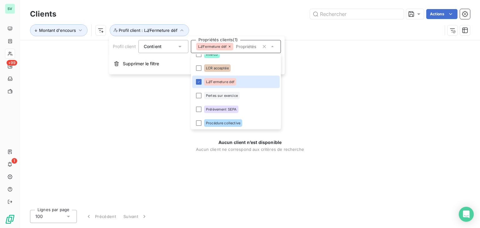
click at [229, 46] on icon at bounding box center [230, 47] width 4 height 4
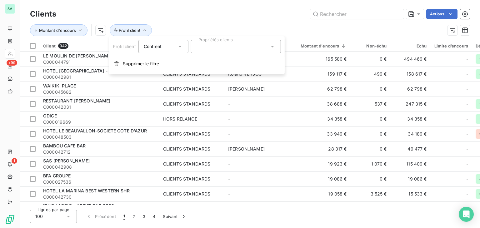
click at [227, 46] on div at bounding box center [236, 46] width 90 height 13
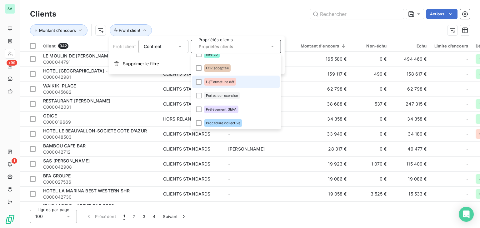
click at [229, 82] on span "LJ/Fermeture déf" at bounding box center [220, 82] width 28 height 4
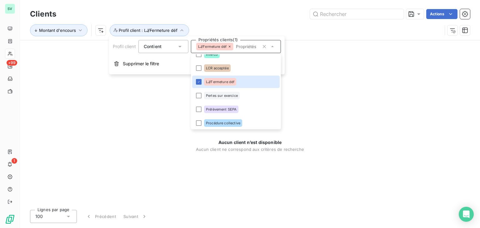
click at [231, 46] on icon at bounding box center [230, 47] width 4 height 4
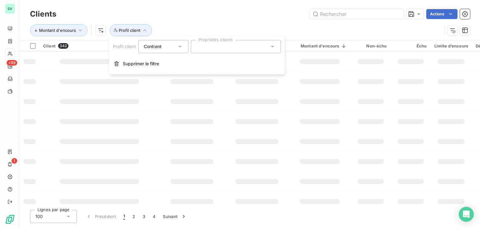
click at [231, 46] on div at bounding box center [236, 46] width 90 height 13
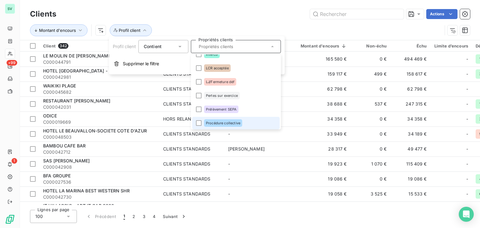
click at [241, 120] on div "Procédure collective" at bounding box center [223, 122] width 38 height 7
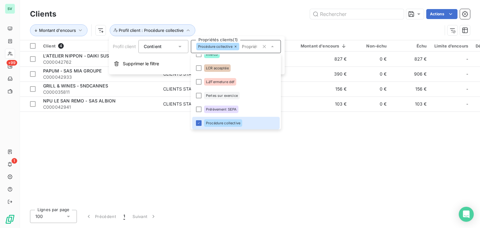
click at [235, 48] on icon at bounding box center [236, 47] width 4 height 4
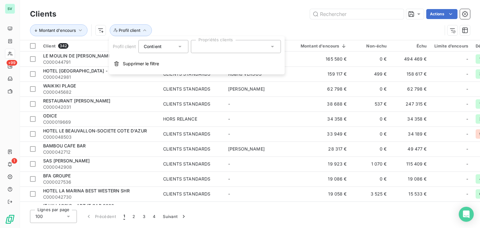
click at [235, 48] on div at bounding box center [236, 46] width 90 height 13
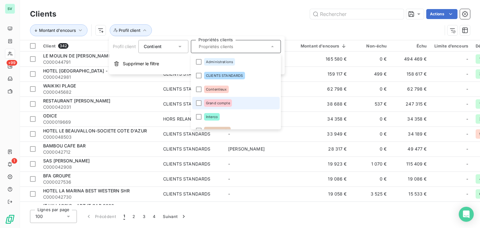
click at [225, 107] on li "Grand compte" at bounding box center [235, 103] width 87 height 12
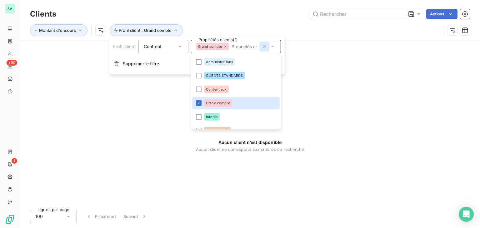
click at [264, 47] on icon "button" at bounding box center [264, 46] width 3 height 3
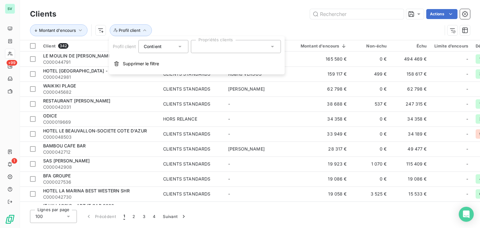
click at [250, 14] on div "Actions" at bounding box center [267, 14] width 406 height 10
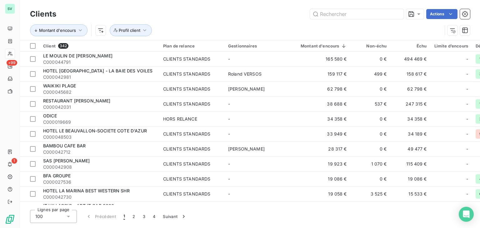
drag, startPoint x: 127, startPoint y: 205, endPoint x: 202, endPoint y: 207, distance: 74.4
click at [198, 207] on div "Clients Actions Montant d'encours Profil client Client 342 Plan de relance Gest…" at bounding box center [250, 114] width 460 height 228
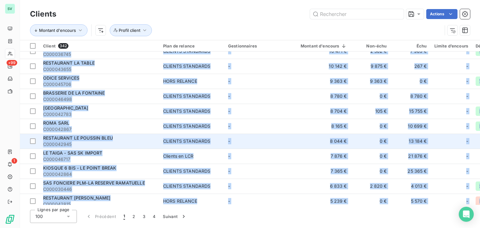
scroll to position [298, 0]
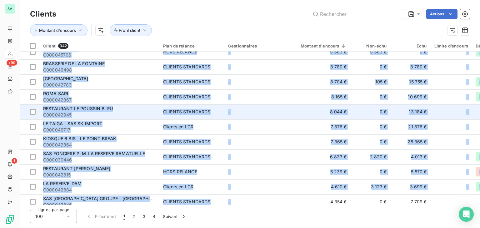
drag, startPoint x: 222, startPoint y: 204, endPoint x: 299, endPoint y: 199, distance: 77.3
click at [299, 199] on div "Clients Actions Montant d'encours Profil client Client 342 Plan de relance Gest…" at bounding box center [250, 114] width 460 height 228
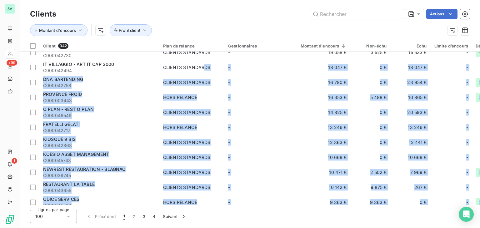
scroll to position [0, 0]
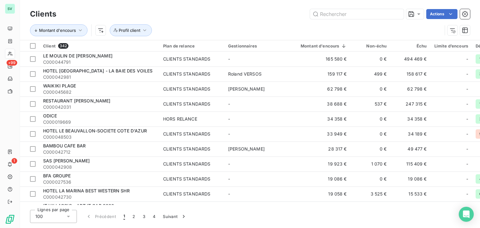
click at [195, 20] on div "Clients Actions" at bounding box center [250, 13] width 440 height 13
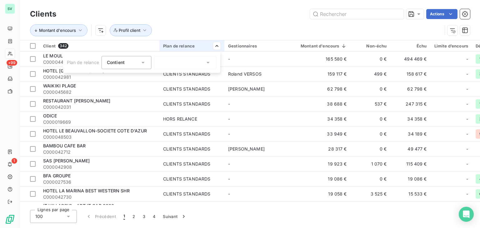
click at [193, 95] on html "SV +99 1 Clients Actions Montant d'encours Profil client Client 342 Plan de rel…" at bounding box center [240, 114] width 480 height 228
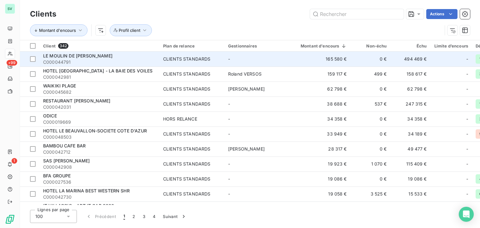
click at [85, 56] on span "LE MOULIN DE [PERSON_NAME]" at bounding box center [77, 55] width 69 height 5
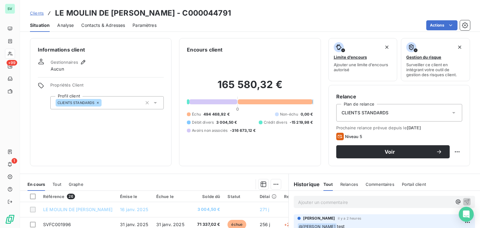
click at [98, 25] on span "Contacts & Adresses" at bounding box center [103, 25] width 44 height 6
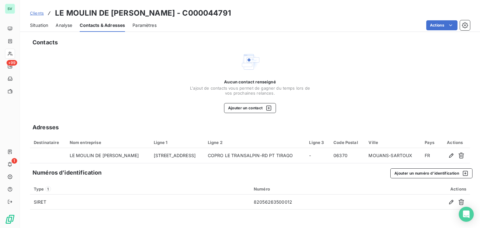
click at [61, 25] on span "Analyse" at bounding box center [64, 25] width 17 height 6
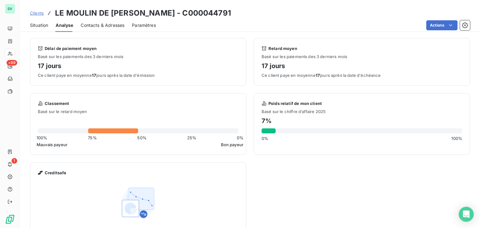
click at [48, 26] on div "Situation Analyse Contacts & Adresses Paramètres Actions" at bounding box center [250, 25] width 460 height 13
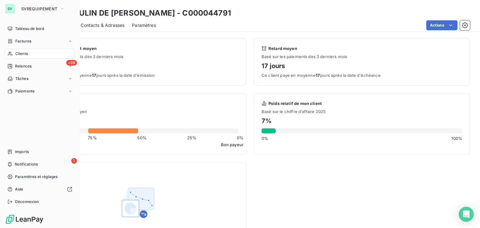
click at [26, 53] on span "Clients" at bounding box center [21, 54] width 12 height 6
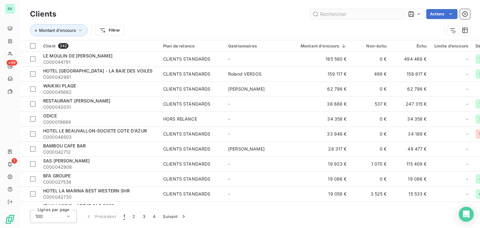
click at [375, 18] on input "text" at bounding box center [357, 14] width 94 height 10
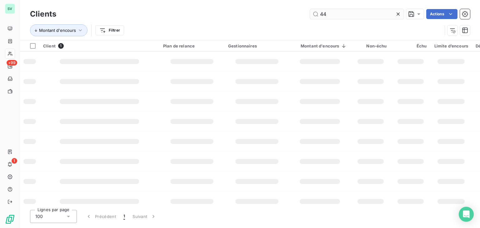
type input "4"
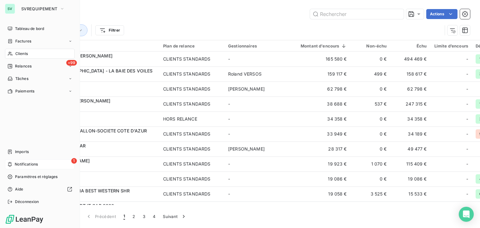
click at [16, 164] on span "Notifications" at bounding box center [26, 165] width 23 height 6
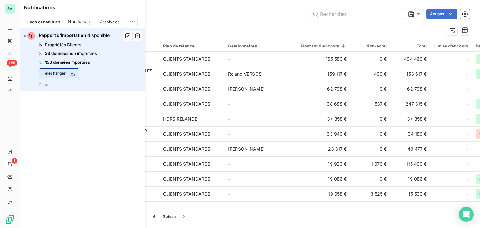
click at [59, 74] on button "Télécharger" at bounding box center [59, 73] width 41 height 10
